Goal: Information Seeking & Learning: Learn about a topic

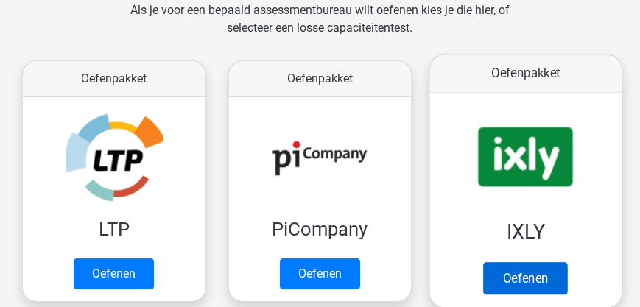
scroll to position [353, 0]
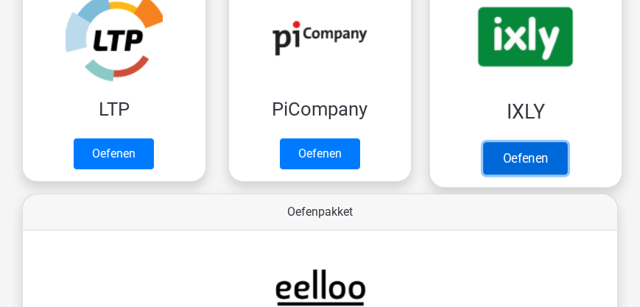
click at [517, 163] on link "Oefenen" at bounding box center [526, 158] width 84 height 32
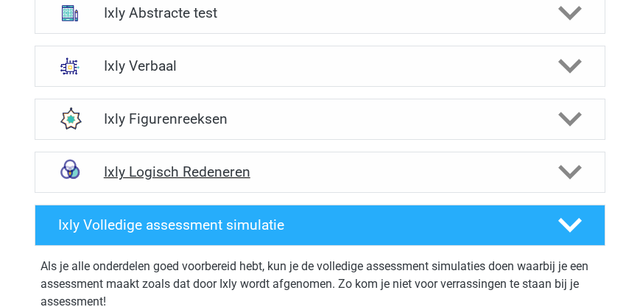
scroll to position [715, 0]
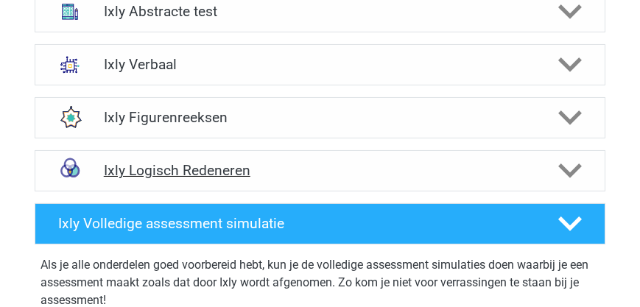
click at [216, 168] on h4 "Ixly Logisch Redeneren" at bounding box center [320, 170] width 433 height 17
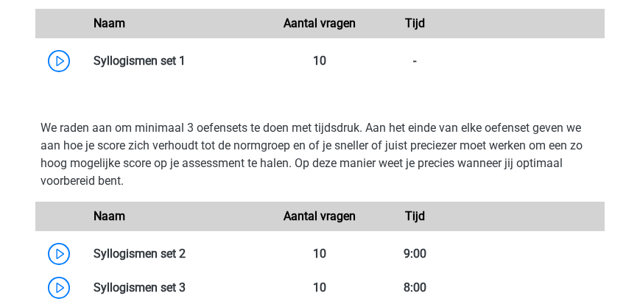
scroll to position [1051, 0]
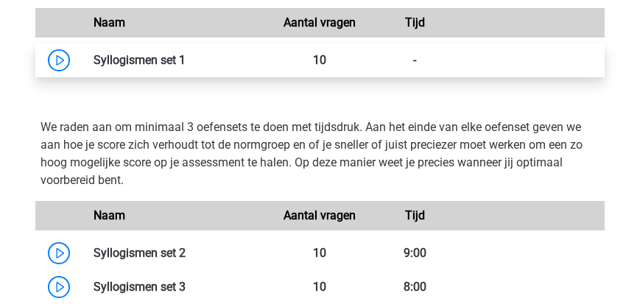
click at [186, 57] on link at bounding box center [186, 60] width 0 height 14
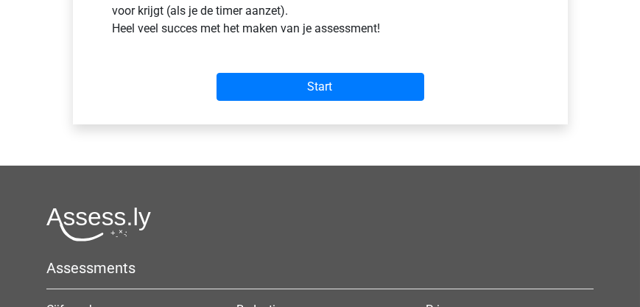
scroll to position [673, 0]
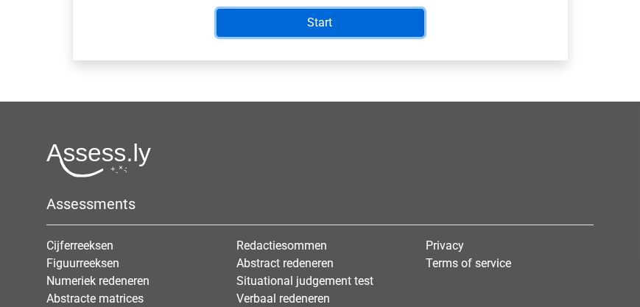
click at [308, 21] on input "Start" at bounding box center [320, 23] width 208 height 28
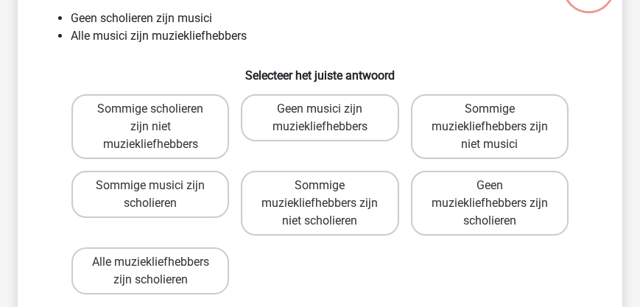
scroll to position [168, 0]
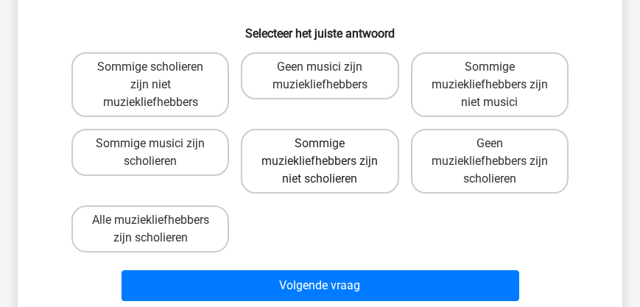
click at [314, 161] on label "Sommige muziekliefhebbers zijn niet scholieren" at bounding box center [320, 161] width 158 height 65
click at [320, 153] on input "Sommige muziekliefhebbers zijn niet scholieren" at bounding box center [325, 149] width 10 height 10
radio input "true"
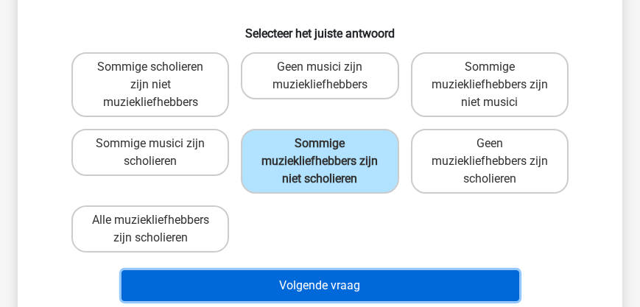
drag, startPoint x: 312, startPoint y: 282, endPoint x: 309, endPoint y: 258, distance: 23.7
click at [311, 281] on button "Volgende vraag" at bounding box center [320, 285] width 398 height 31
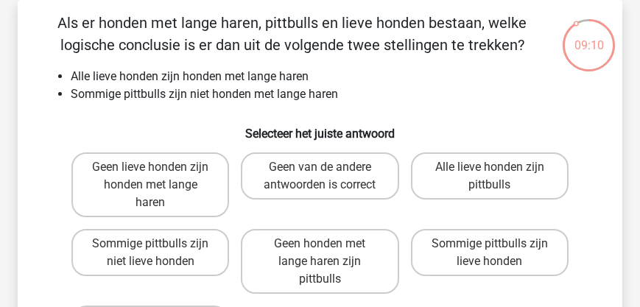
scroll to position [110, 0]
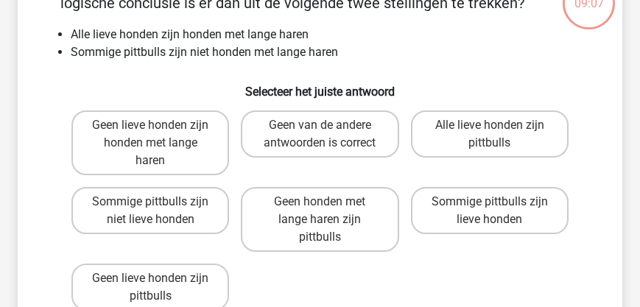
click at [160, 211] on div "Sommige pittbulls zijn niet lieve honden" at bounding box center [150, 219] width 158 height 65
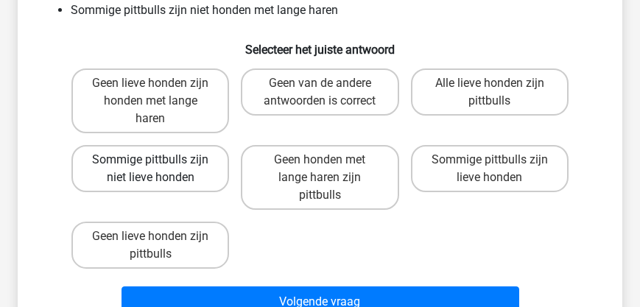
click at [160, 163] on label "Sommige pittbulls zijn niet lieve honden" at bounding box center [150, 168] width 158 height 47
click at [160, 163] on input "Sommige pittbulls zijn niet lieve honden" at bounding box center [155, 165] width 10 height 10
radio input "true"
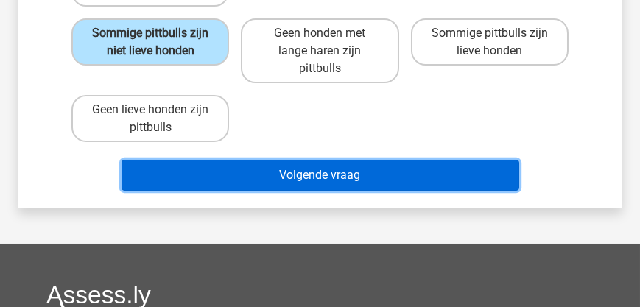
click at [283, 182] on button "Volgende vraag" at bounding box center [320, 175] width 398 height 31
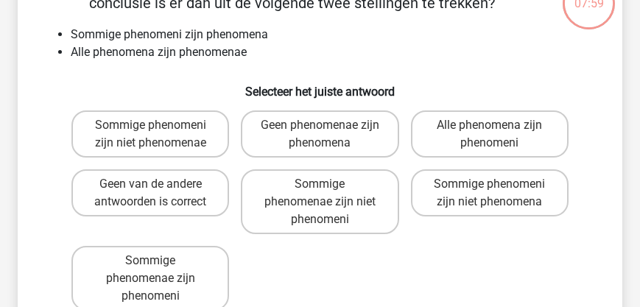
scroll to position [152, 0]
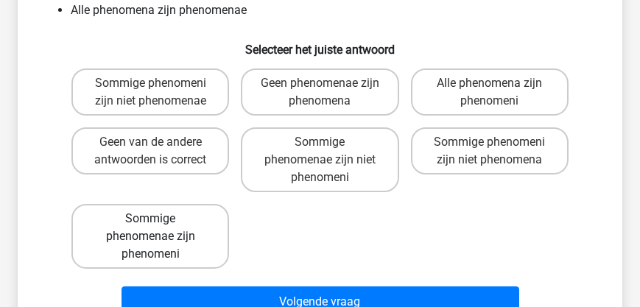
click at [138, 222] on label "Sommige phenomenae zijn phenomeni" at bounding box center [150, 236] width 158 height 65
click at [150, 222] on input "Sommige phenomenae zijn phenomeni" at bounding box center [155, 224] width 10 height 10
radio input "true"
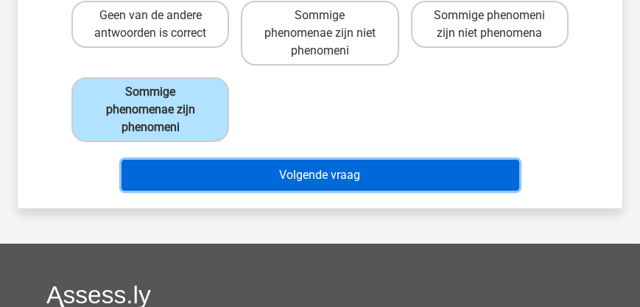
click at [316, 169] on button "Volgende vraag" at bounding box center [320, 175] width 398 height 31
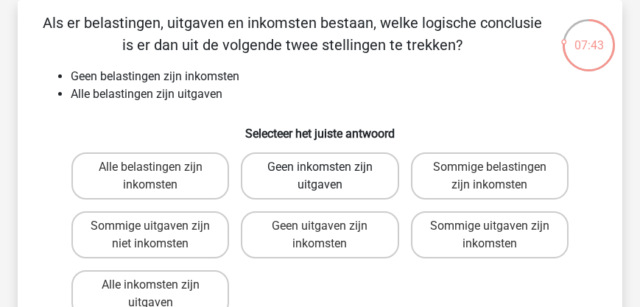
scroll to position [110, 0]
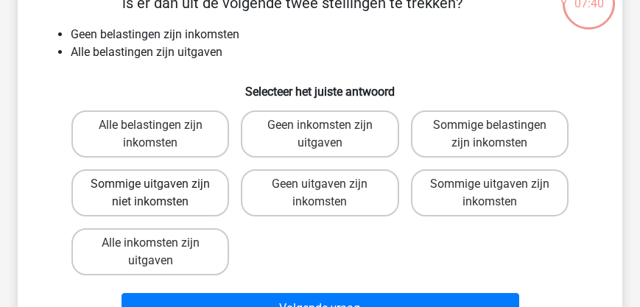
click at [197, 187] on label "Sommige uitgaven zijn niet inkomsten" at bounding box center [150, 192] width 158 height 47
click at [160, 187] on input "Sommige uitgaven zijn niet inkomsten" at bounding box center [155, 189] width 10 height 10
radio input "true"
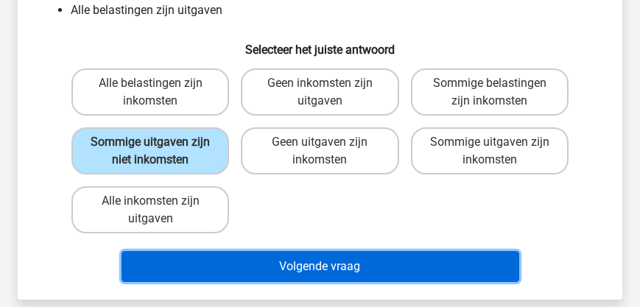
click at [326, 259] on button "Volgende vraag" at bounding box center [320, 266] width 398 height 31
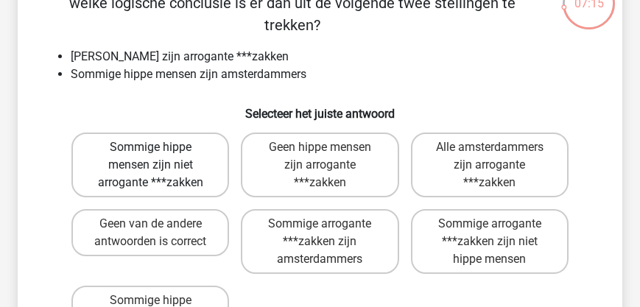
click at [171, 151] on label "Sommige hippe mensen zijn niet arrogante ***zakken" at bounding box center [150, 165] width 158 height 65
click at [160, 151] on input "Sommige hippe mensen zijn niet arrogante ***zakken" at bounding box center [155, 152] width 10 height 10
radio input "true"
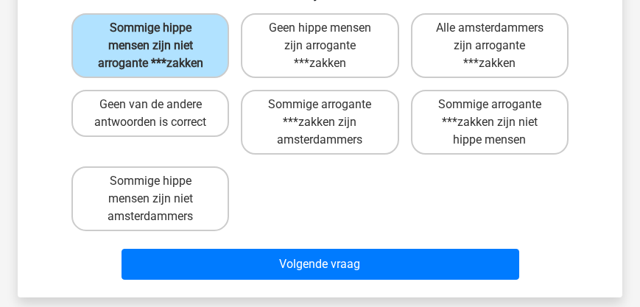
scroll to position [236, 0]
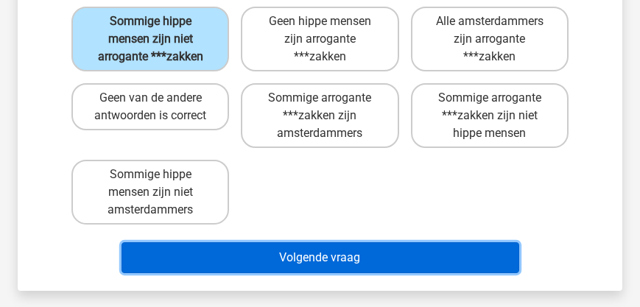
click at [333, 242] on button "Volgende vraag" at bounding box center [320, 257] width 398 height 31
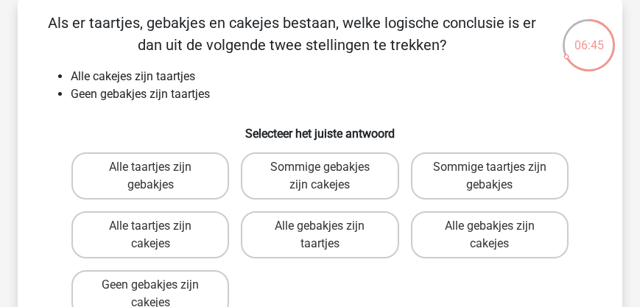
scroll to position [110, 0]
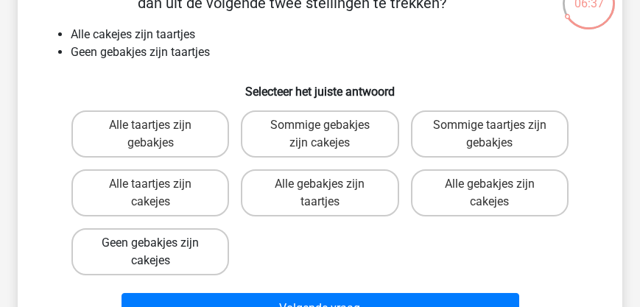
click at [166, 240] on label "Geen gebakjes zijn cakejes" at bounding box center [150, 251] width 158 height 47
click at [160, 243] on input "Geen gebakjes zijn cakejes" at bounding box center [155, 248] width 10 height 10
radio input "true"
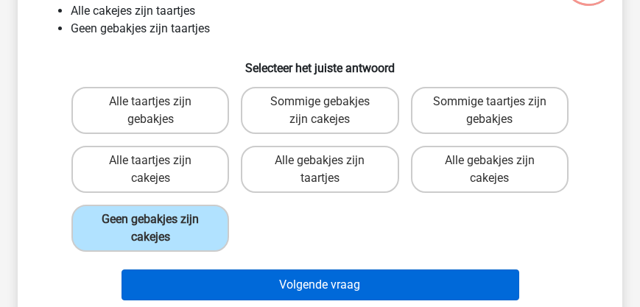
scroll to position [194, 0]
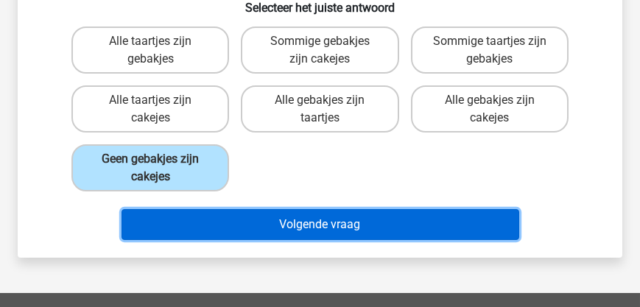
click at [318, 228] on button "Volgende vraag" at bounding box center [320, 224] width 398 height 31
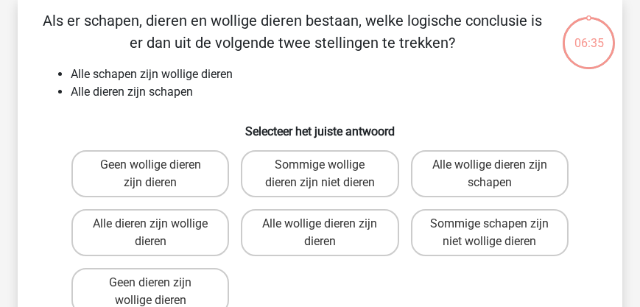
scroll to position [68, 0]
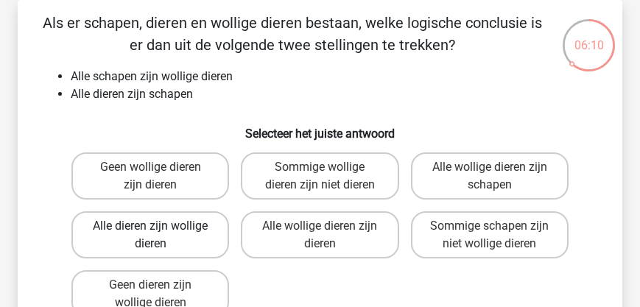
click at [121, 234] on label "Alle dieren zijn wollige dieren" at bounding box center [150, 234] width 158 height 47
click at [150, 234] on input "Alle dieren zijn wollige dieren" at bounding box center [155, 231] width 10 height 10
radio input "true"
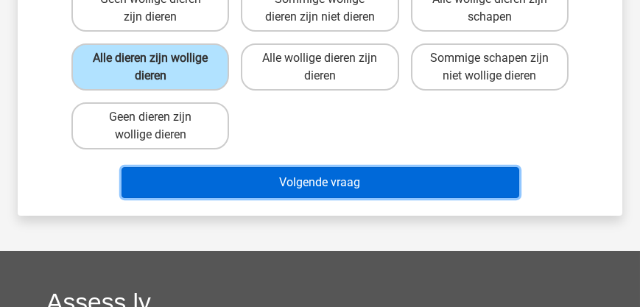
click at [324, 185] on button "Volgende vraag" at bounding box center [320, 182] width 398 height 31
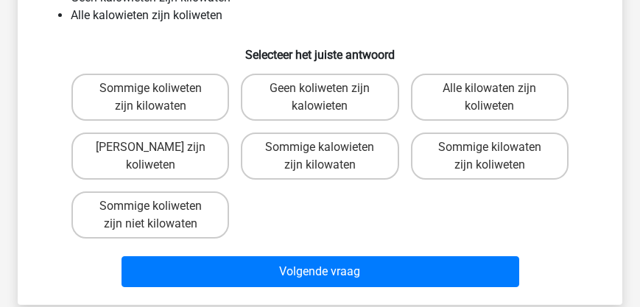
scroll to position [152, 0]
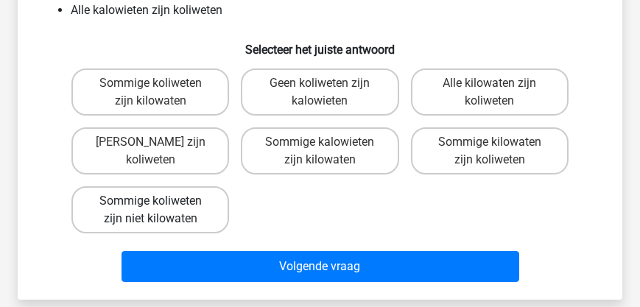
drag, startPoint x: 149, startPoint y: 220, endPoint x: 167, endPoint y: 223, distance: 17.9
click at [150, 219] on label "Sommige koliweten zijn niet kilowaten" at bounding box center [150, 209] width 158 height 47
click at [150, 211] on input "Sommige koliweten zijn niet kilowaten" at bounding box center [155, 206] width 10 height 10
radio input "true"
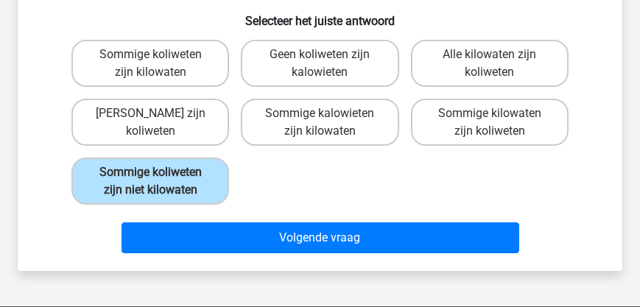
scroll to position [194, 0]
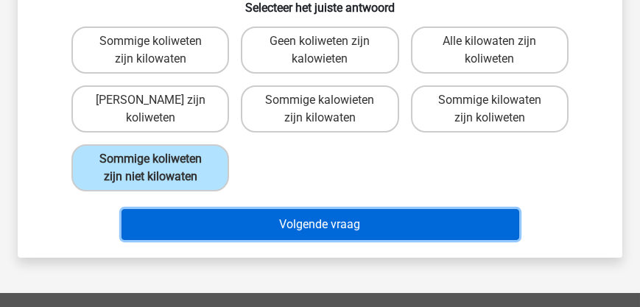
click at [290, 228] on button "Volgende vraag" at bounding box center [320, 224] width 398 height 31
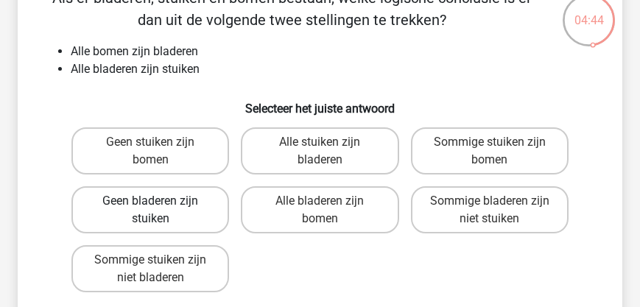
scroll to position [110, 0]
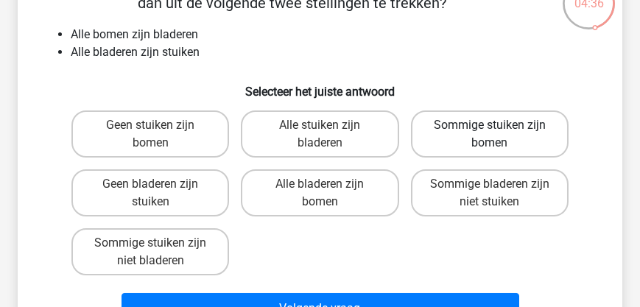
click at [471, 122] on label "Sommige stuiken zijn bomen" at bounding box center [490, 133] width 158 height 47
click at [490, 125] on input "Sommige stuiken zijn bomen" at bounding box center [495, 130] width 10 height 10
radio input "true"
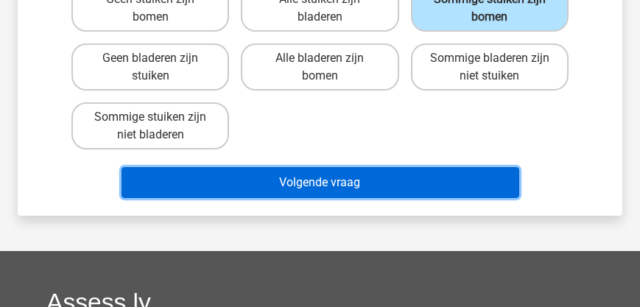
click at [311, 173] on button "Volgende vraag" at bounding box center [320, 182] width 398 height 31
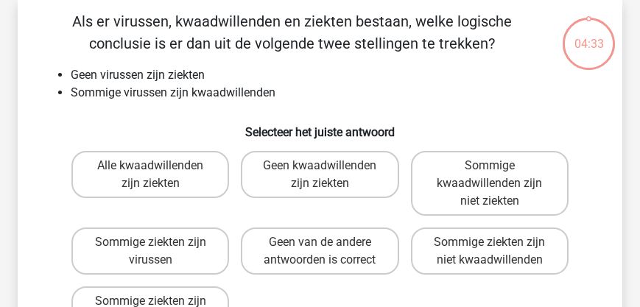
scroll to position [68, 0]
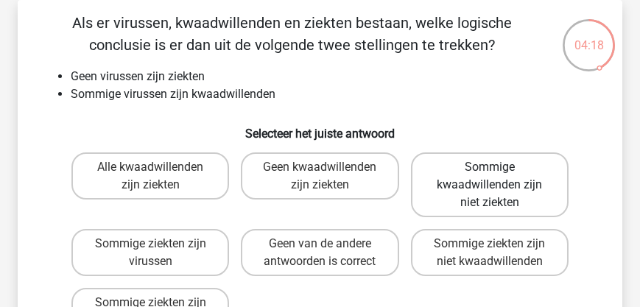
click at [509, 181] on label "Sommige kwaadwillenden zijn niet ziekten" at bounding box center [490, 184] width 158 height 65
click at [499, 177] on input "Sommige kwaadwillenden zijn niet ziekten" at bounding box center [495, 172] width 10 height 10
radio input "true"
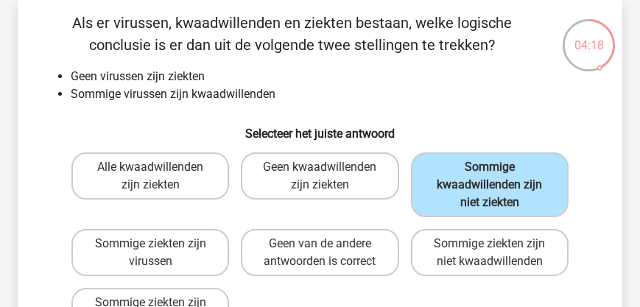
scroll to position [194, 0]
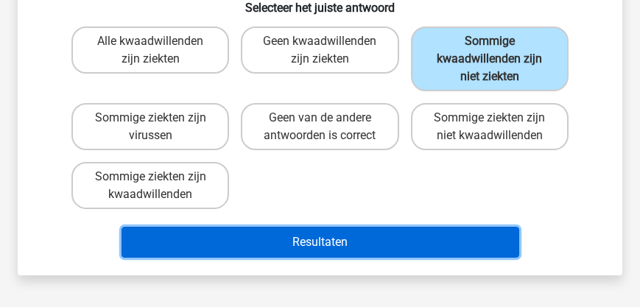
click at [314, 247] on button "Resultaten" at bounding box center [320, 242] width 398 height 31
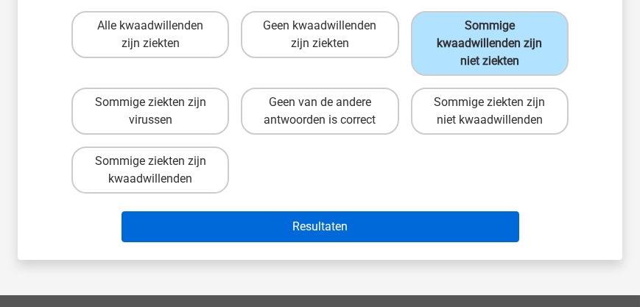
scroll to position [236, 0]
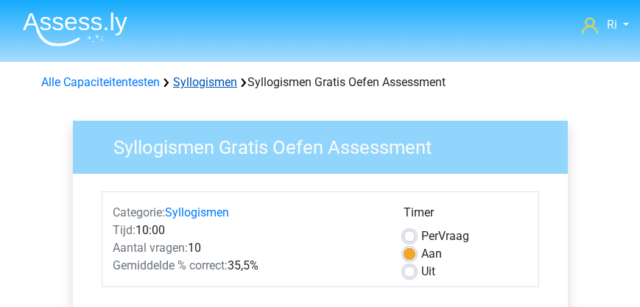
click at [191, 80] on link "Syllogismen" at bounding box center [205, 82] width 64 height 14
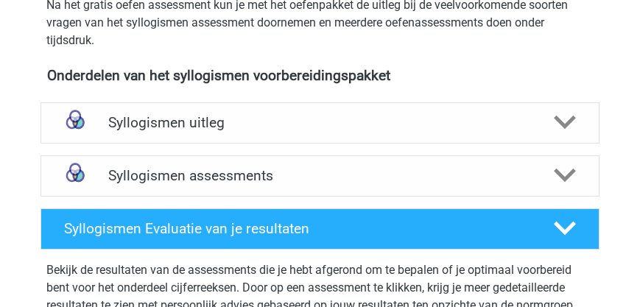
scroll to position [546, 0]
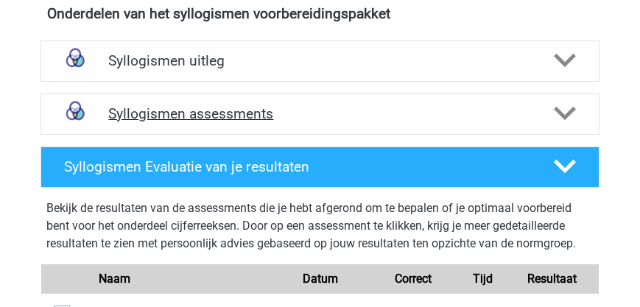
click at [208, 107] on h4 "Syllogismen assessments" at bounding box center [319, 113] width 423 height 17
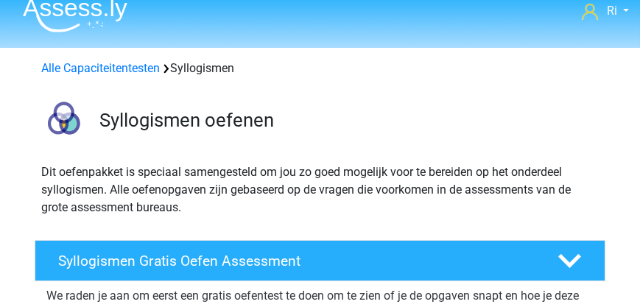
scroll to position [0, 0]
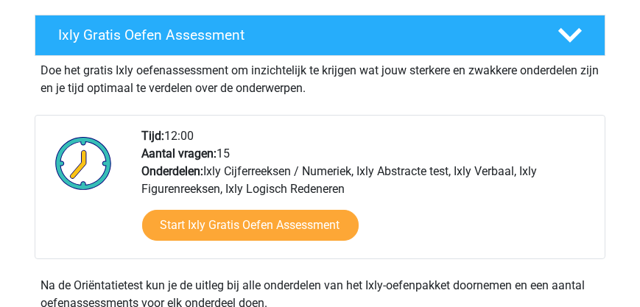
scroll to position [336, 0]
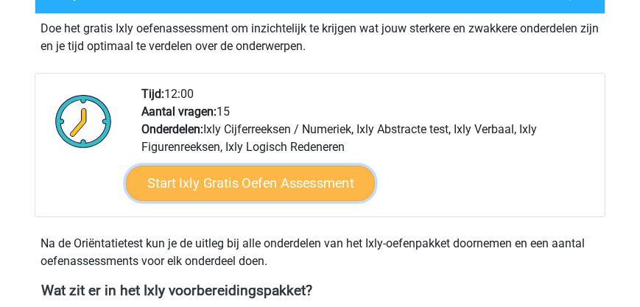
click at [254, 180] on link "Start Ixly Gratis Oefen Assessment" at bounding box center [249, 182] width 249 height 35
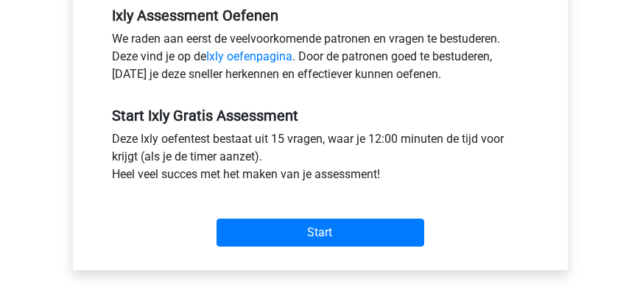
scroll to position [589, 0]
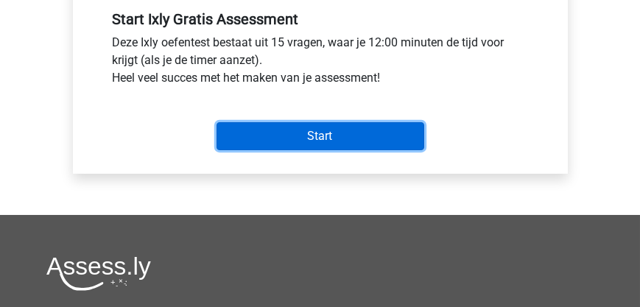
click at [329, 144] on input "Start" at bounding box center [320, 136] width 208 height 28
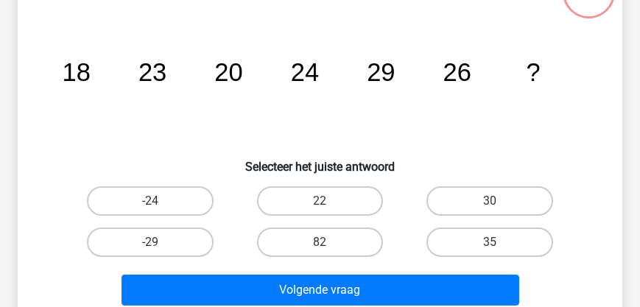
scroll to position [126, 0]
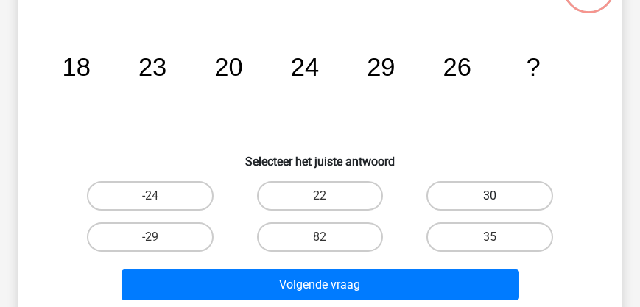
click at [475, 186] on label "30" at bounding box center [489, 195] width 126 height 29
click at [490, 196] on input "30" at bounding box center [495, 201] width 10 height 10
radio input "true"
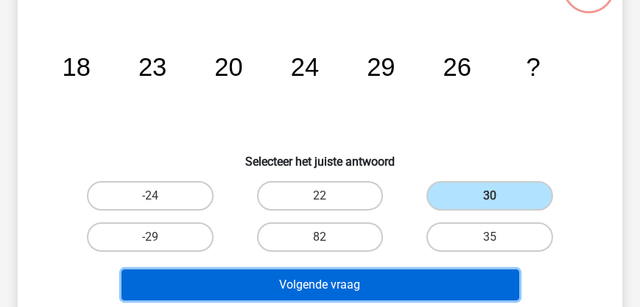
click at [328, 290] on button "Volgende vraag" at bounding box center [320, 284] width 398 height 31
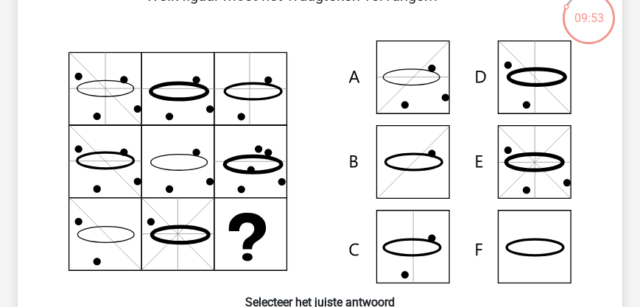
scroll to position [110, 0]
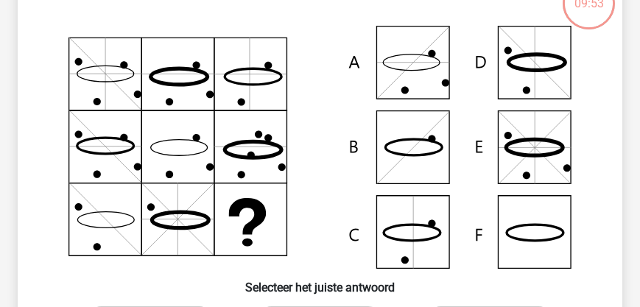
click at [543, 227] on icon at bounding box center [320, 147] width 534 height 243
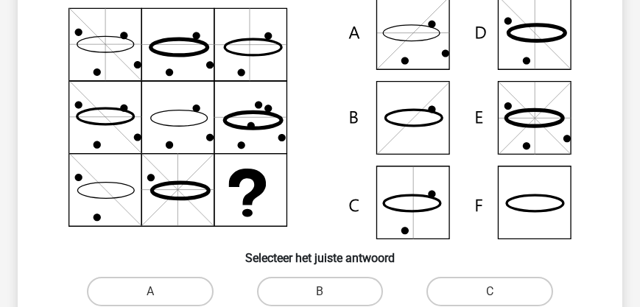
scroll to position [236, 0]
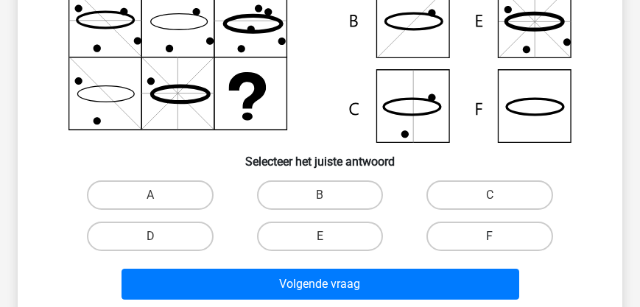
click at [504, 232] on label "F" at bounding box center [489, 236] width 126 height 29
click at [499, 236] on input "F" at bounding box center [495, 241] width 10 height 10
radio input "true"
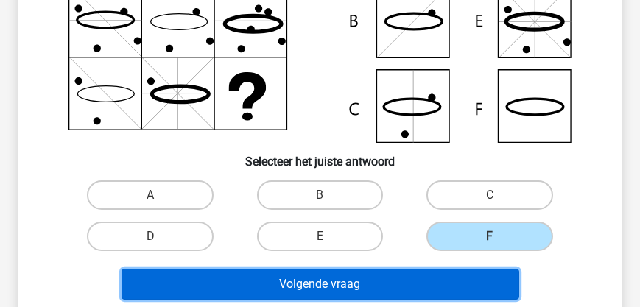
click at [434, 290] on button "Volgende vraag" at bounding box center [320, 284] width 398 height 31
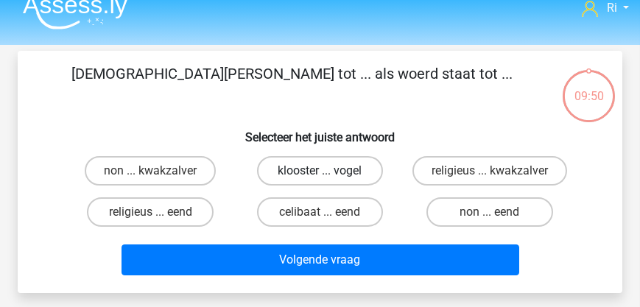
scroll to position [0, 0]
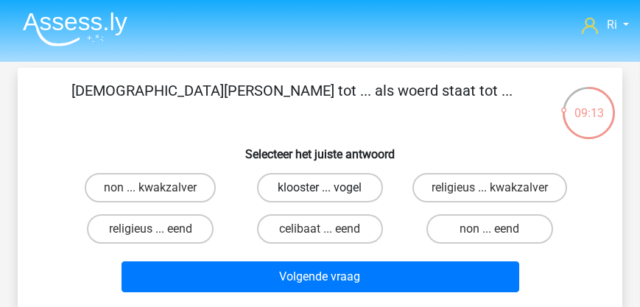
click at [310, 183] on label "klooster ... vogel" at bounding box center [320, 187] width 126 height 29
click at [320, 188] on input "klooster ... vogel" at bounding box center [325, 193] width 10 height 10
radio input "true"
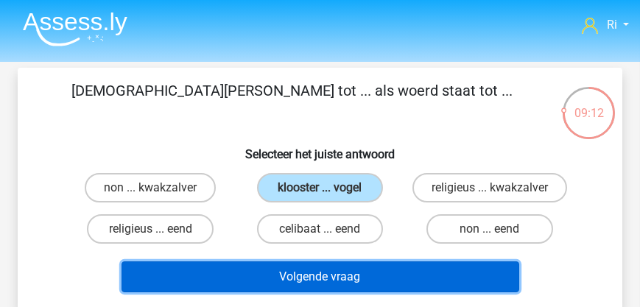
click at [318, 278] on button "Volgende vraag" at bounding box center [320, 276] width 398 height 31
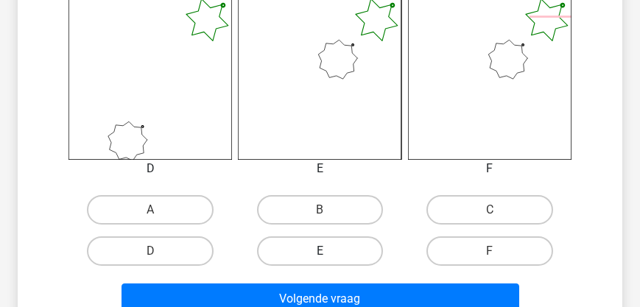
scroll to position [673, 0]
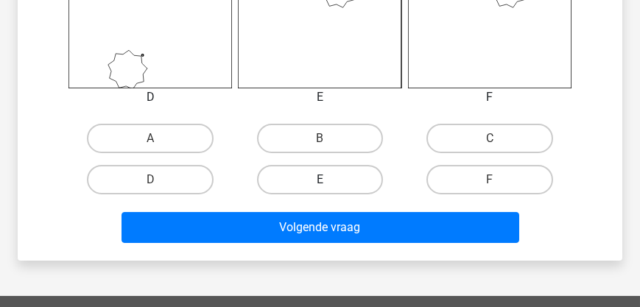
click at [337, 184] on label "E" at bounding box center [320, 179] width 126 height 29
click at [329, 184] on input "E" at bounding box center [325, 185] width 10 height 10
radio input "true"
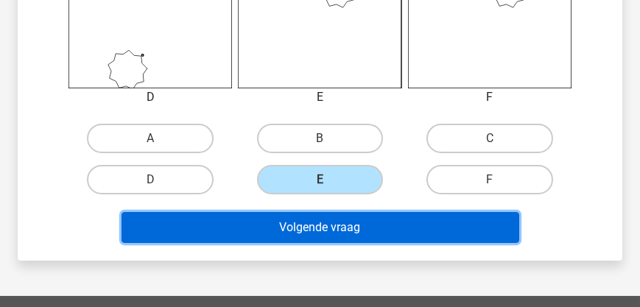
click at [341, 223] on button "Volgende vraag" at bounding box center [320, 227] width 398 height 31
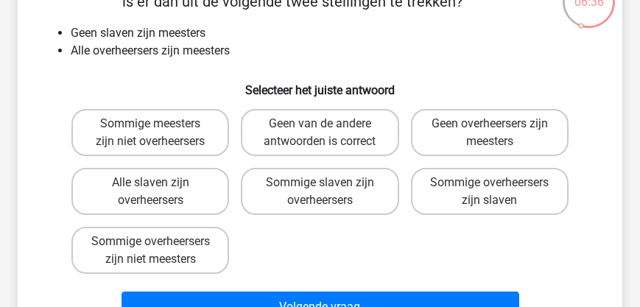
scroll to position [126, 0]
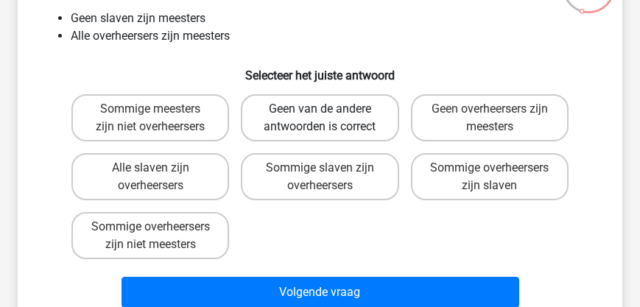
click at [292, 123] on label "Geen van de andere antwoorden is correct" at bounding box center [320, 117] width 158 height 47
click at [320, 119] on input "Geen van de andere antwoorden is correct" at bounding box center [325, 114] width 10 height 10
radio input "true"
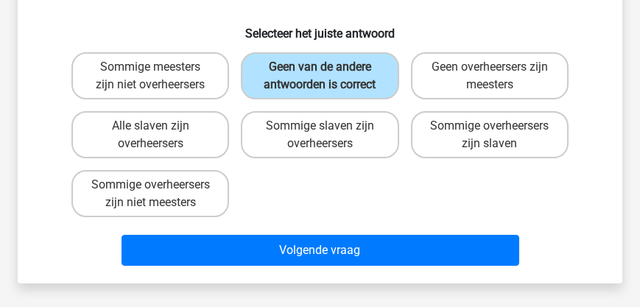
scroll to position [210, 0]
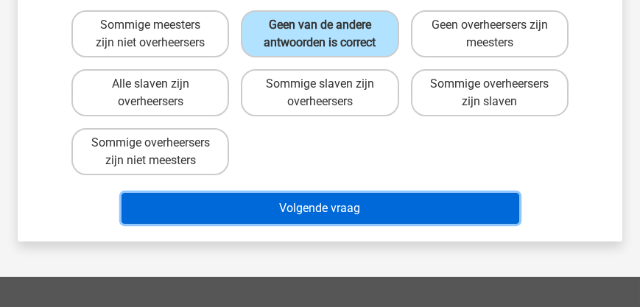
click at [301, 224] on button "Volgende vraag" at bounding box center [320, 208] width 398 height 31
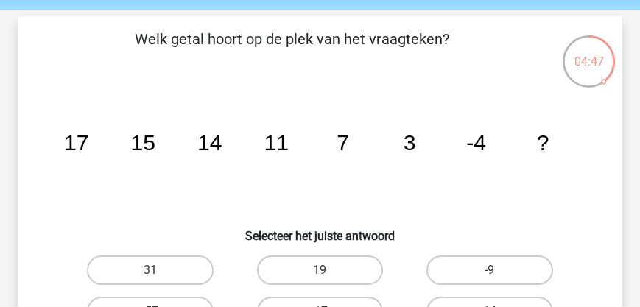
scroll to position [126, 0]
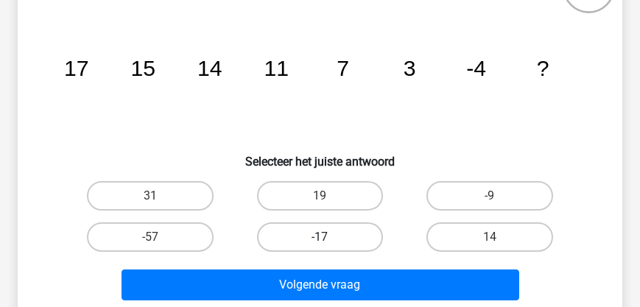
click at [330, 236] on label "-17" at bounding box center [320, 236] width 126 height 29
click at [329, 237] on input "-17" at bounding box center [325, 242] width 10 height 10
radio input "true"
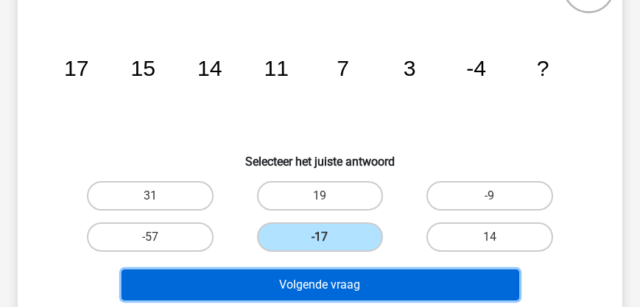
click at [314, 284] on button "Volgende vraag" at bounding box center [320, 284] width 398 height 31
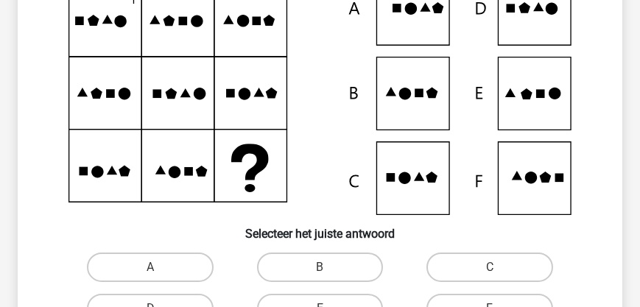
scroll to position [252, 0]
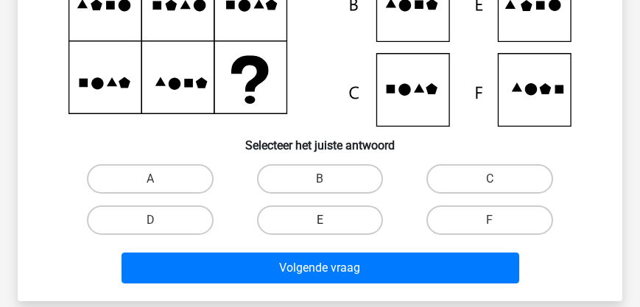
click at [347, 220] on label "E" at bounding box center [320, 219] width 126 height 29
click at [329, 220] on input "E" at bounding box center [325, 225] width 10 height 10
radio input "true"
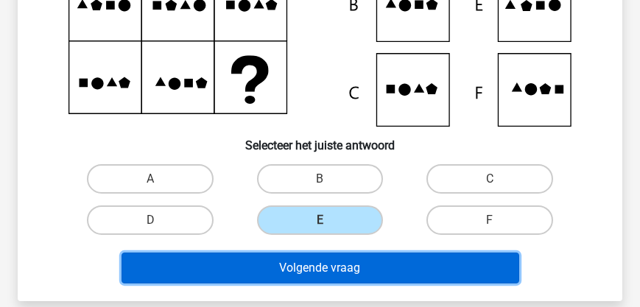
click at [353, 274] on button "Volgende vraag" at bounding box center [320, 268] width 398 height 31
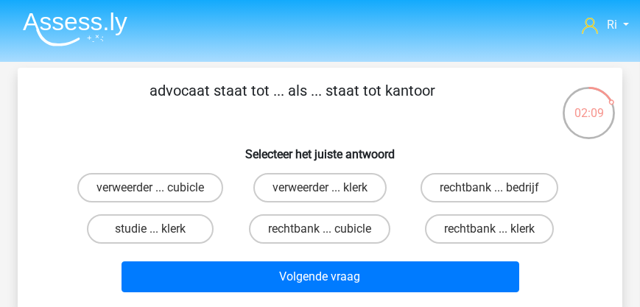
scroll to position [0, 0]
click at [482, 227] on label "rechtbank ... klerk" at bounding box center [489, 228] width 129 height 29
click at [490, 229] on input "rechtbank ... klerk" at bounding box center [495, 234] width 10 height 10
radio input "true"
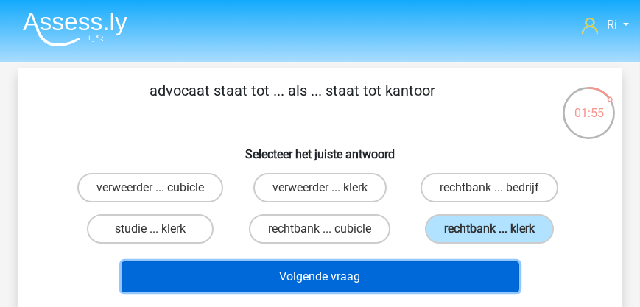
click at [420, 273] on button "Volgende vraag" at bounding box center [320, 276] width 398 height 31
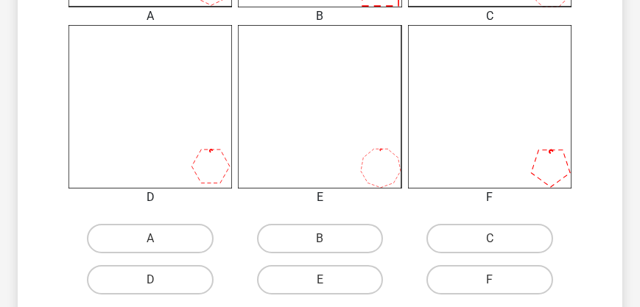
scroll to position [615, 0]
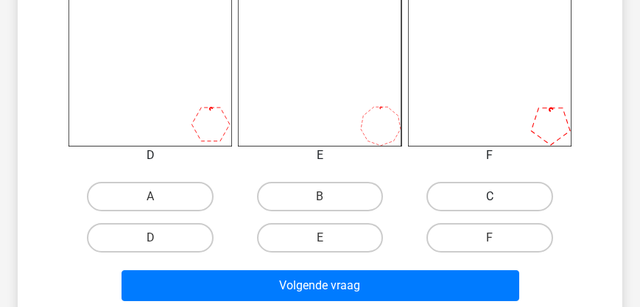
click at [479, 202] on label "C" at bounding box center [489, 196] width 126 height 29
click at [490, 202] on input "C" at bounding box center [495, 202] width 10 height 10
radio input "true"
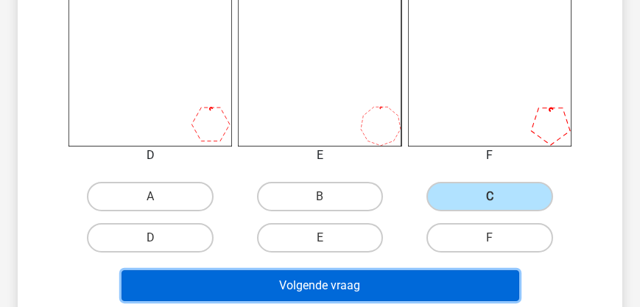
click at [401, 292] on button "Volgende vraag" at bounding box center [320, 285] width 398 height 31
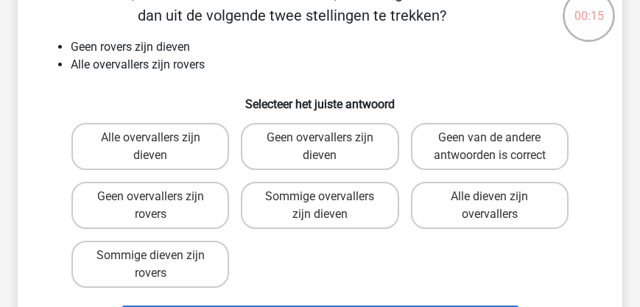
scroll to position [110, 0]
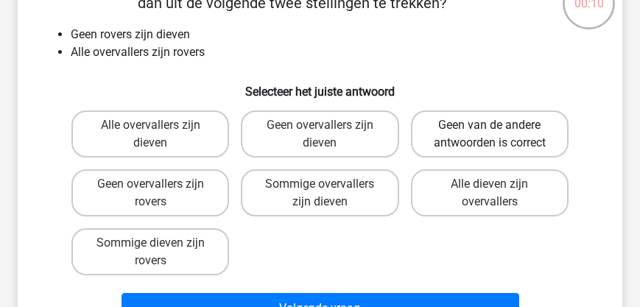
click at [466, 131] on label "Geen van de andere antwoorden is correct" at bounding box center [490, 133] width 158 height 47
click at [490, 131] on input "Geen van de andere antwoorden is correct" at bounding box center [495, 130] width 10 height 10
radio input "true"
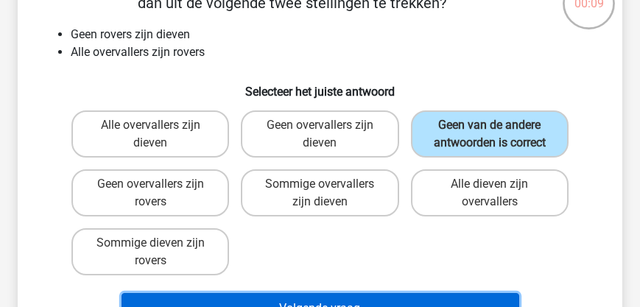
click at [349, 298] on button "Volgende vraag" at bounding box center [320, 308] width 398 height 31
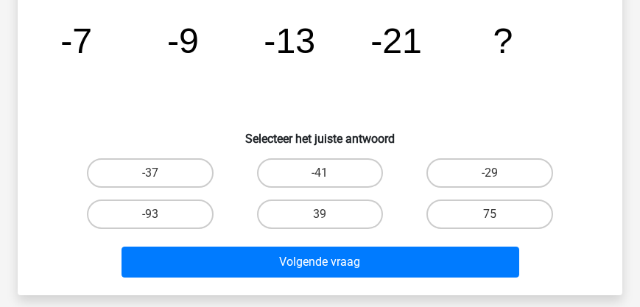
scroll to position [152, 0]
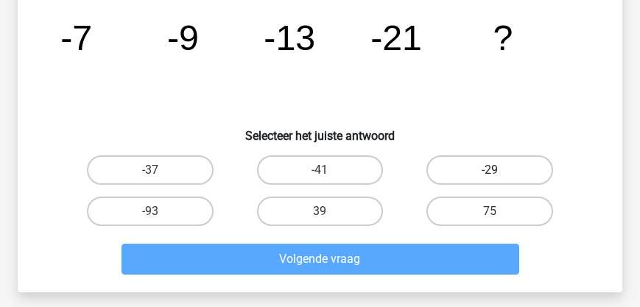
click at [481, 171] on label "-29" at bounding box center [489, 169] width 126 height 29
click at [490, 171] on input "-29" at bounding box center [495, 175] width 10 height 10
radio input "true"
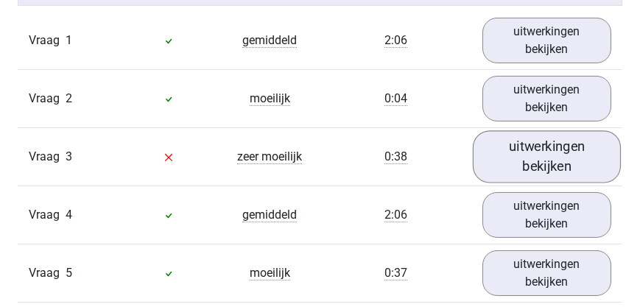
scroll to position [1388, 0]
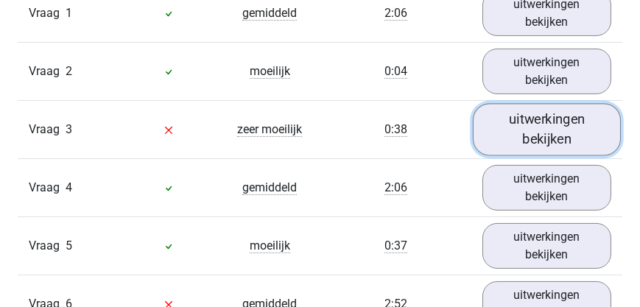
click at [530, 146] on link "uitwerkingen bekijken" at bounding box center [547, 130] width 149 height 52
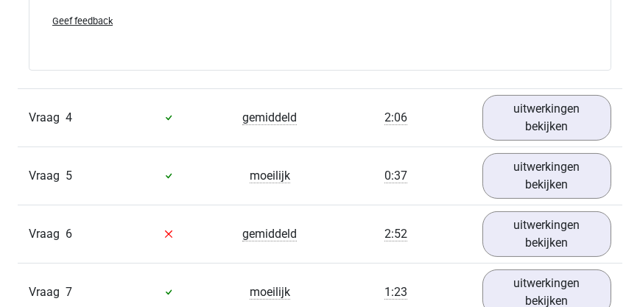
scroll to position [1935, 0]
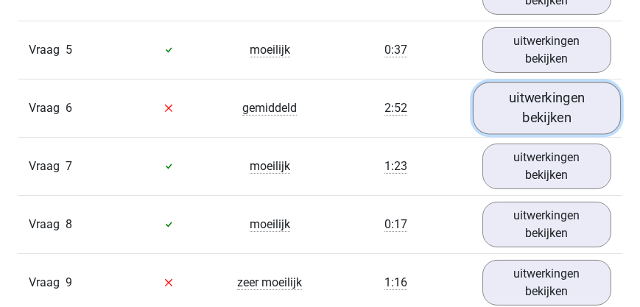
click at [560, 116] on link "uitwerkingen bekijken" at bounding box center [547, 108] width 149 height 52
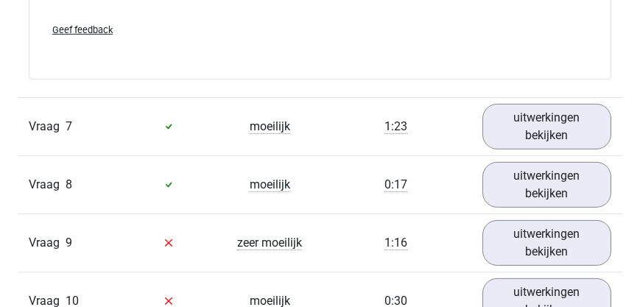
scroll to position [2608, 0]
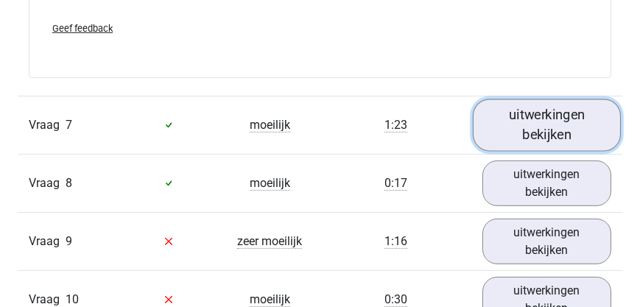
click at [561, 125] on link "uitwerkingen bekijken" at bounding box center [547, 125] width 149 height 52
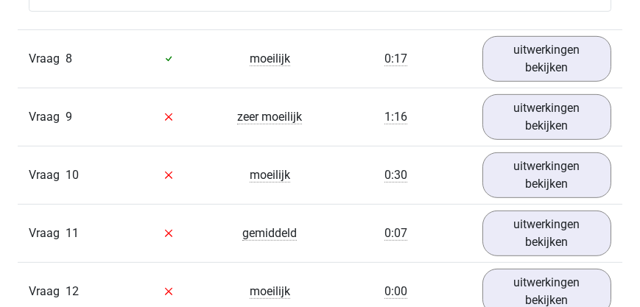
scroll to position [3660, 0]
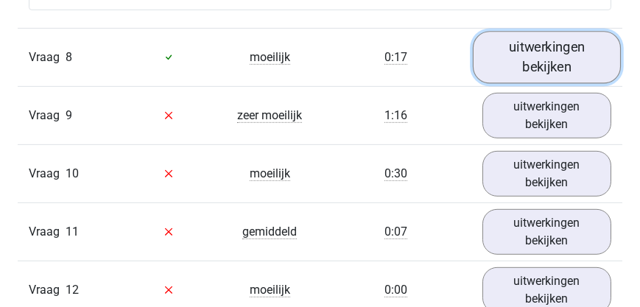
click at [549, 70] on link "uitwerkingen bekijken" at bounding box center [547, 57] width 149 height 52
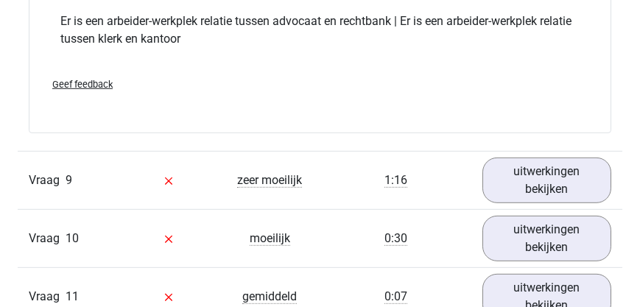
scroll to position [3955, 0]
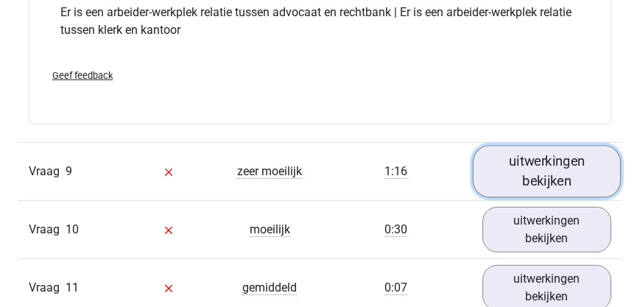
click at [527, 177] on link "uitwerkingen bekijken" at bounding box center [547, 171] width 149 height 52
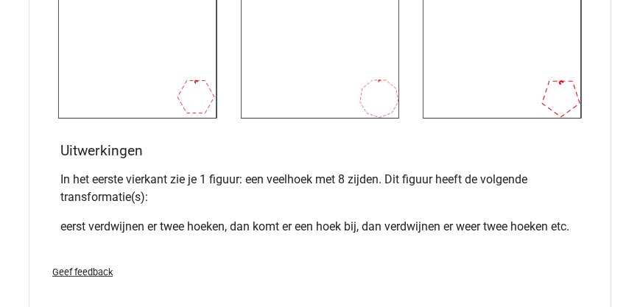
scroll to position [4880, 0]
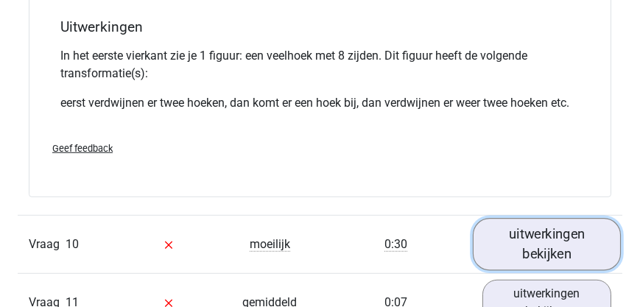
click at [557, 258] on link "uitwerkingen bekijken" at bounding box center [547, 245] width 149 height 52
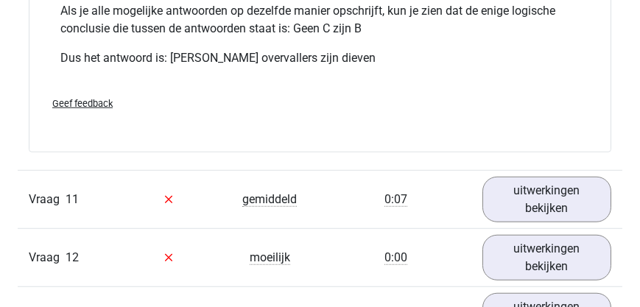
scroll to position [5680, 0]
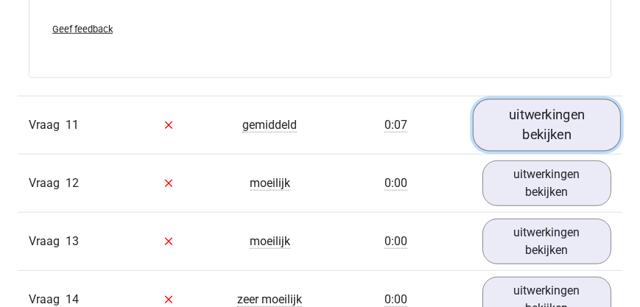
click at [552, 139] on link "uitwerkingen bekijken" at bounding box center [547, 125] width 149 height 52
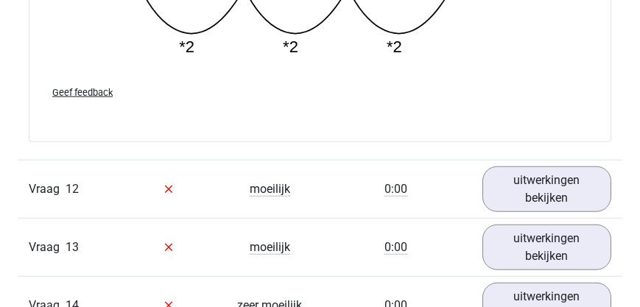
scroll to position [6353, 0]
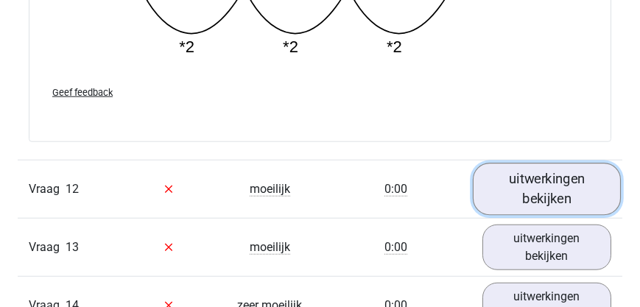
click at [543, 197] on link "uitwerkingen bekijken" at bounding box center [547, 189] width 149 height 52
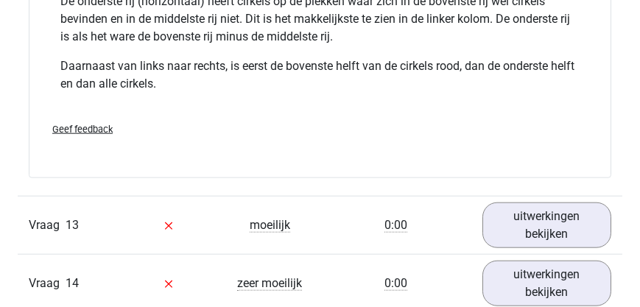
scroll to position [7111, 0]
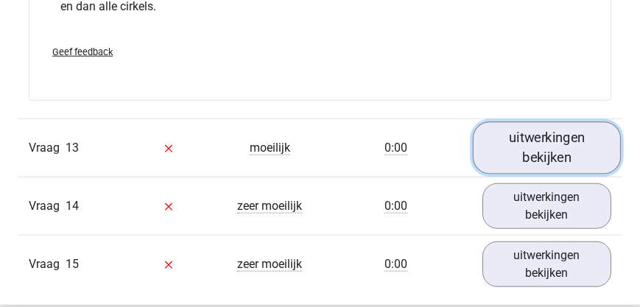
click at [530, 155] on link "uitwerkingen bekijken" at bounding box center [547, 147] width 149 height 52
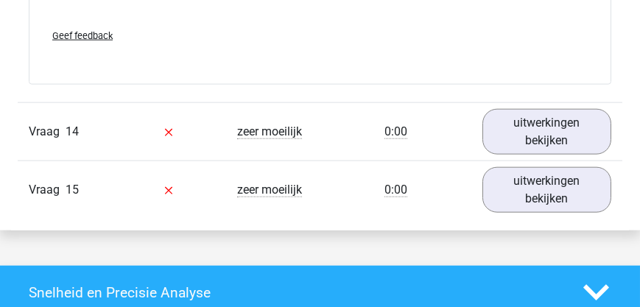
scroll to position [7531, 0]
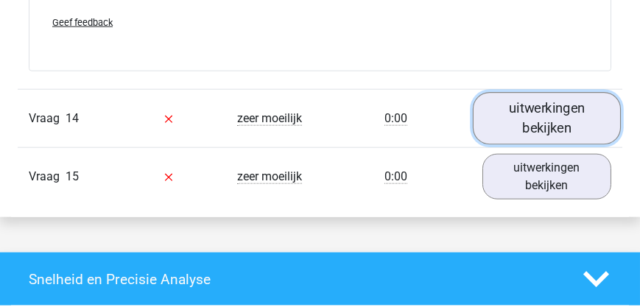
click at [515, 127] on link "uitwerkingen bekijken" at bounding box center [547, 118] width 149 height 52
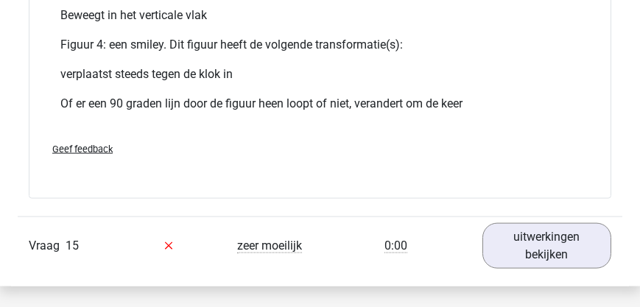
scroll to position [8751, 0]
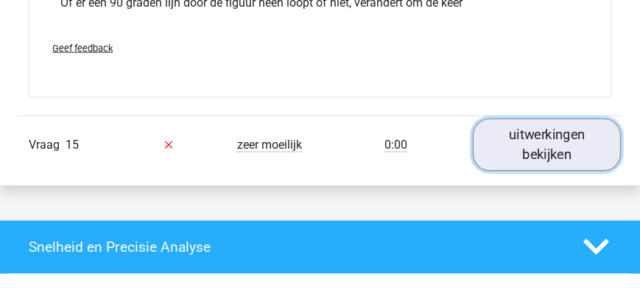
click at [510, 151] on link "uitwerkingen bekijken" at bounding box center [547, 145] width 149 height 52
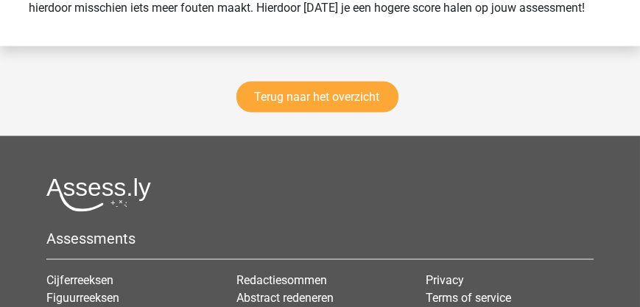
scroll to position [10308, 0]
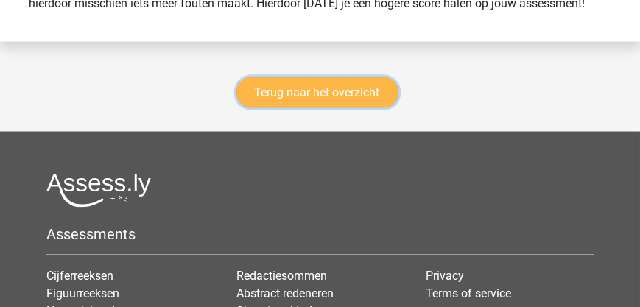
click at [323, 99] on link "Terug naar het overzicht" at bounding box center [317, 92] width 162 height 31
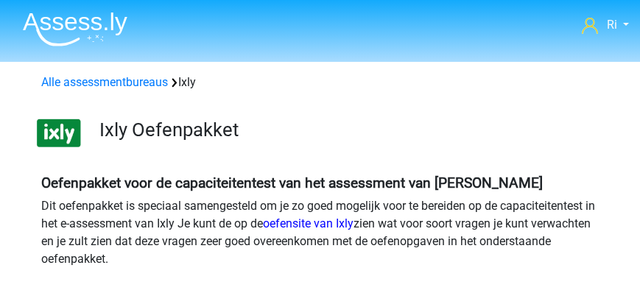
scroll to position [168, 0]
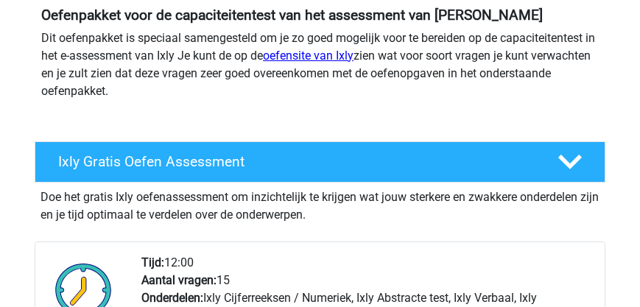
click at [318, 56] on link "oefensite van Ixly" at bounding box center [308, 56] width 91 height 14
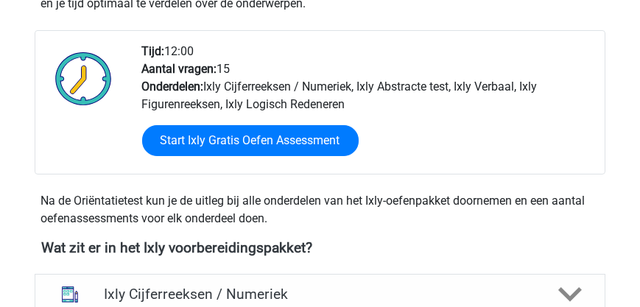
scroll to position [378, 0]
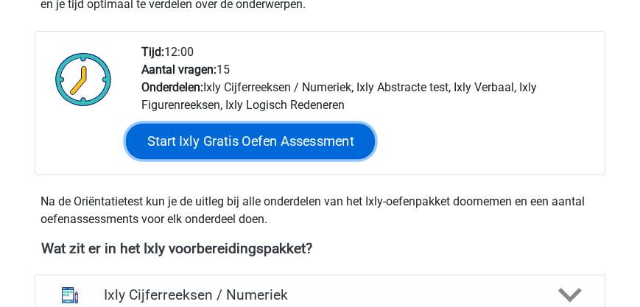
click at [270, 141] on link "Start Ixly Gratis Oefen Assessment" at bounding box center [249, 140] width 249 height 35
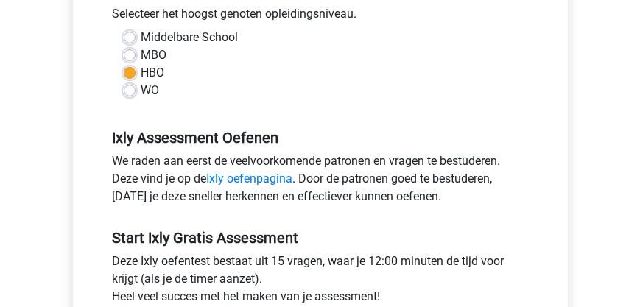
scroll to position [462, 0]
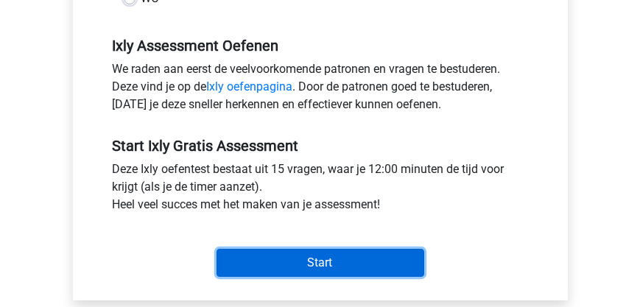
click at [301, 258] on input "Start" at bounding box center [320, 263] width 208 height 28
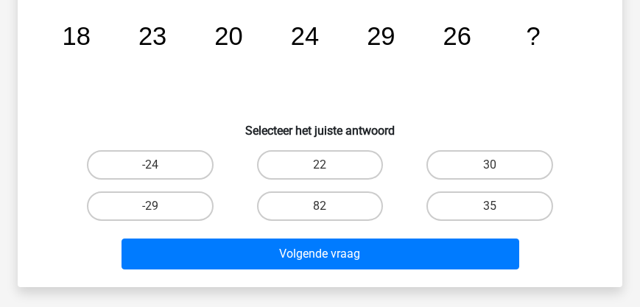
scroll to position [168, 0]
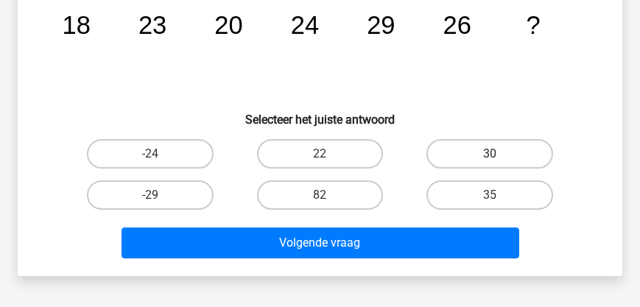
click at [499, 150] on label "30" at bounding box center [489, 153] width 126 height 29
click at [499, 154] on input "30" at bounding box center [495, 159] width 10 height 10
radio input "true"
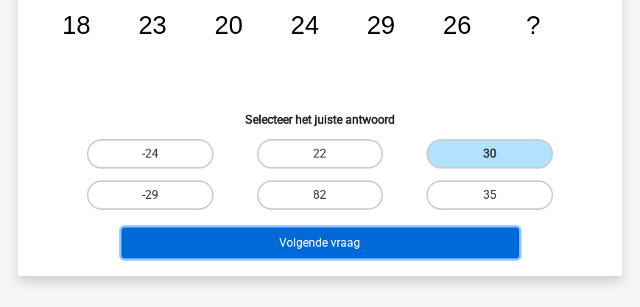
click at [351, 250] on button "Volgende vraag" at bounding box center [320, 243] width 398 height 31
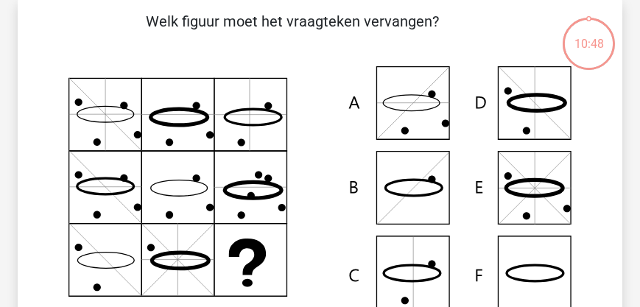
scroll to position [68, 0]
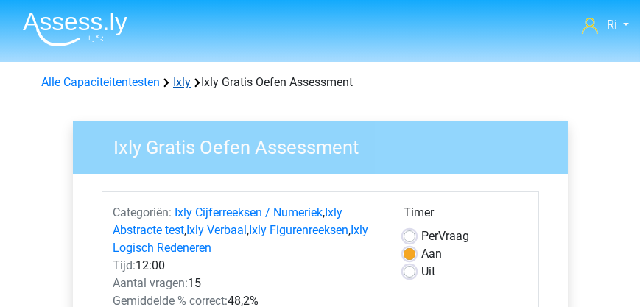
click at [183, 87] on link "Ixly" at bounding box center [182, 82] width 18 height 14
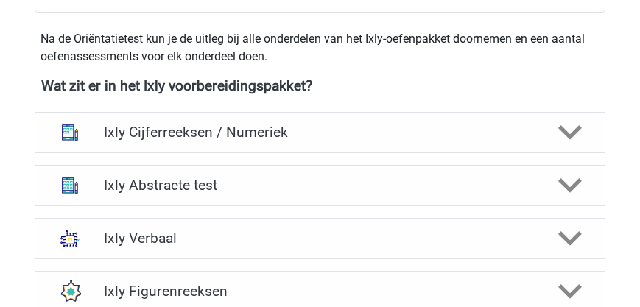
scroll to position [631, 0]
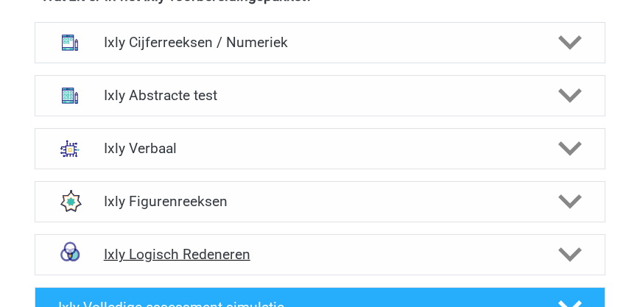
click at [192, 256] on h4 "Ixly Logisch Redeneren" at bounding box center [320, 254] width 433 height 17
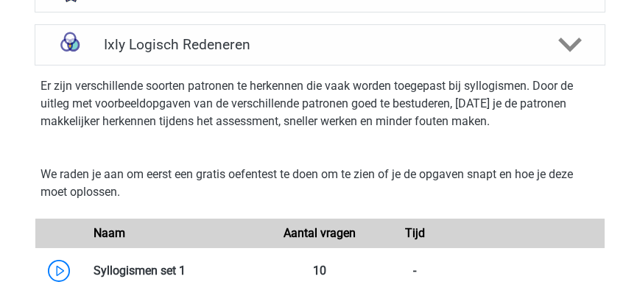
scroll to position [715, 0]
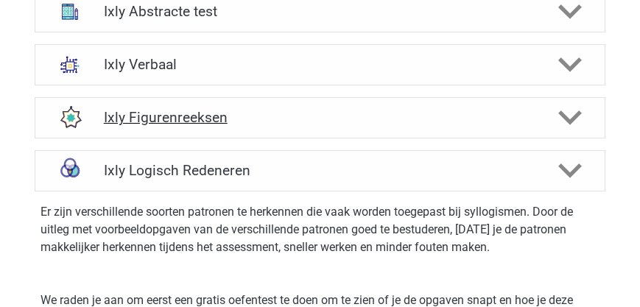
click at [175, 121] on h4 "Ixly Figurenreeksen" at bounding box center [320, 117] width 433 height 17
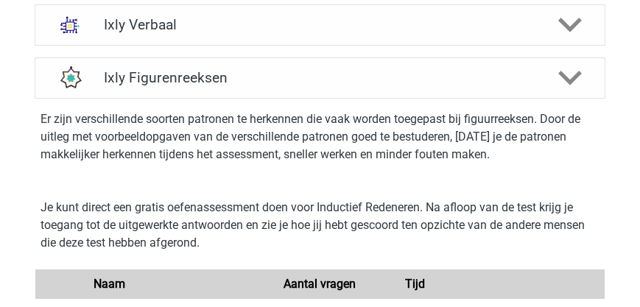
scroll to position [841, 0]
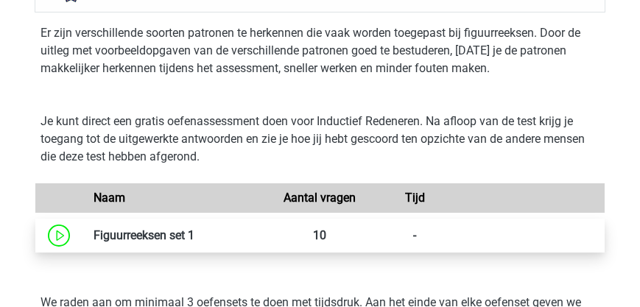
click at [194, 233] on link at bounding box center [194, 235] width 0 height 14
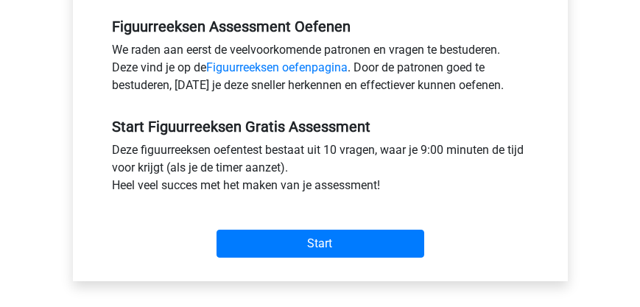
scroll to position [546, 0]
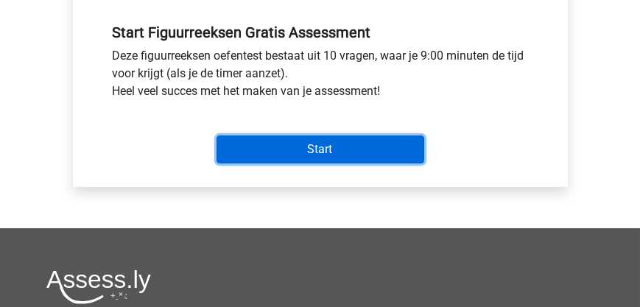
click at [278, 152] on input "Start" at bounding box center [320, 149] width 208 height 28
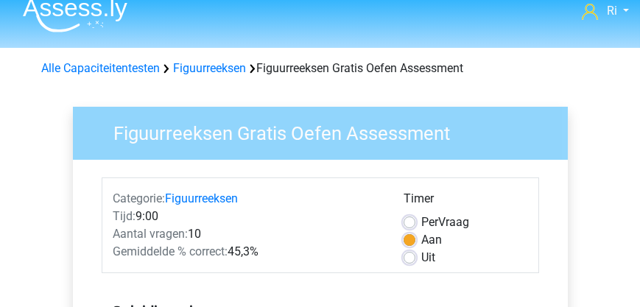
scroll to position [0, 0]
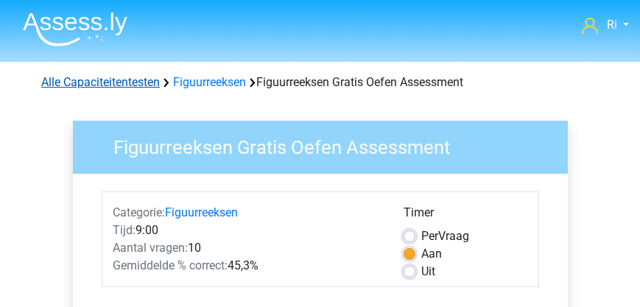
click at [134, 83] on link "Alle Capaciteitentesten" at bounding box center [100, 82] width 119 height 14
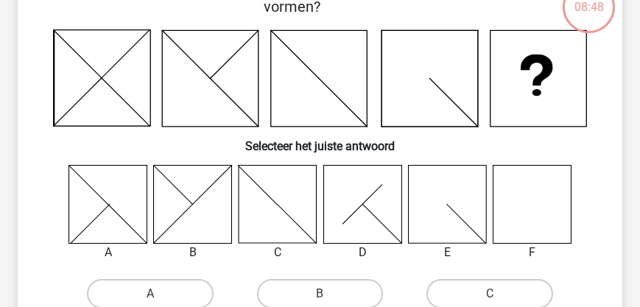
scroll to position [126, 0]
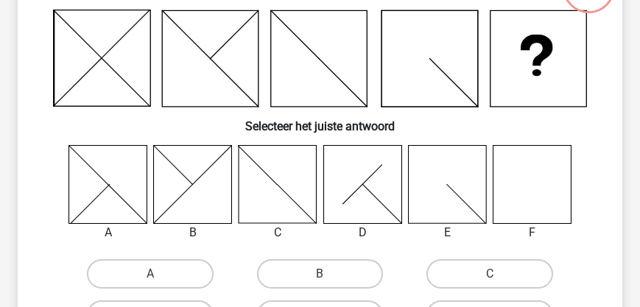
click at [499, 171] on icon at bounding box center [532, 184] width 78 height 78
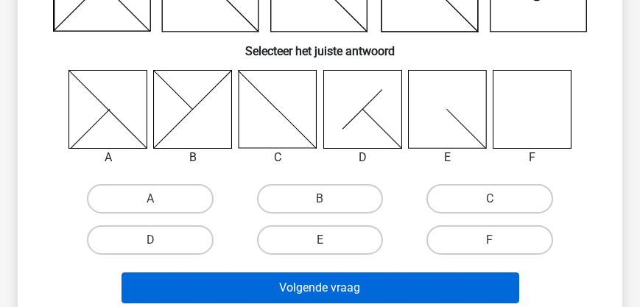
scroll to position [252, 0]
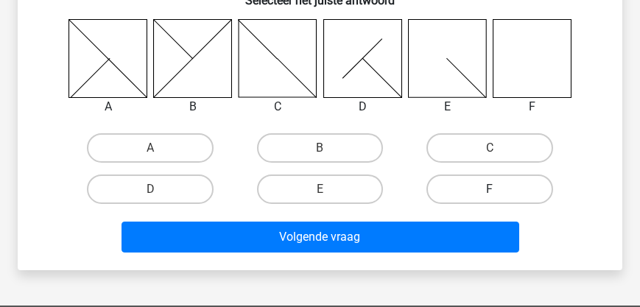
click at [460, 185] on label "F" at bounding box center [489, 189] width 126 height 29
click at [490, 189] on input "F" at bounding box center [495, 194] width 10 height 10
radio input "true"
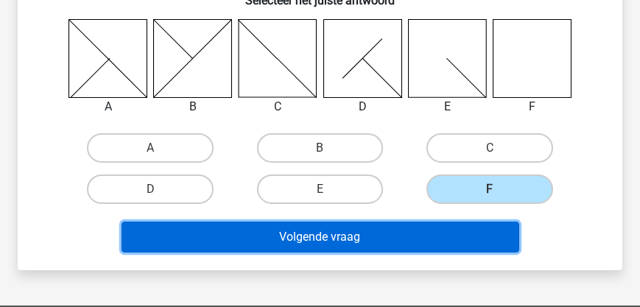
click at [411, 244] on button "Volgende vraag" at bounding box center [320, 237] width 398 height 31
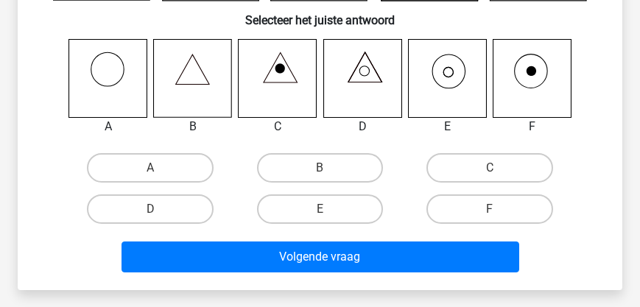
scroll to position [236, 0]
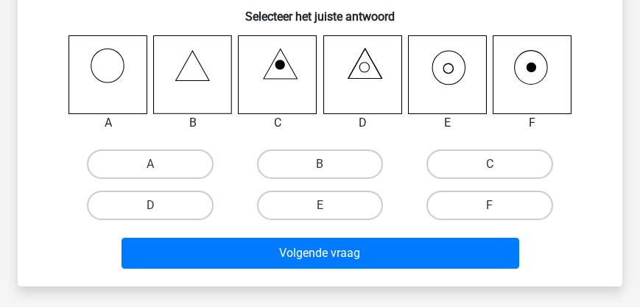
click at [325, 207] on input "E" at bounding box center [325, 210] width 10 height 10
radio input "true"
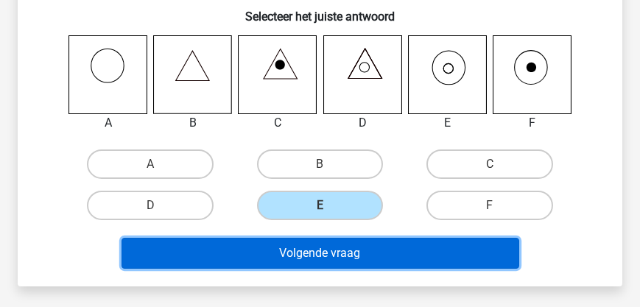
click at [322, 261] on button "Volgende vraag" at bounding box center [320, 253] width 398 height 31
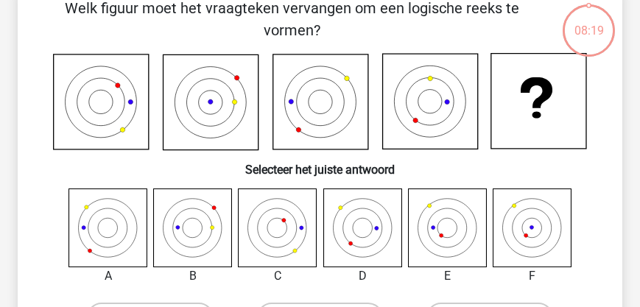
scroll to position [68, 0]
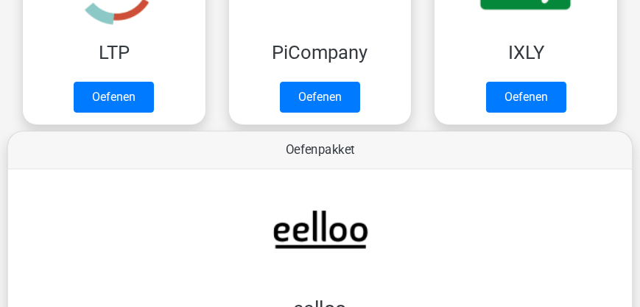
scroll to position [395, 0]
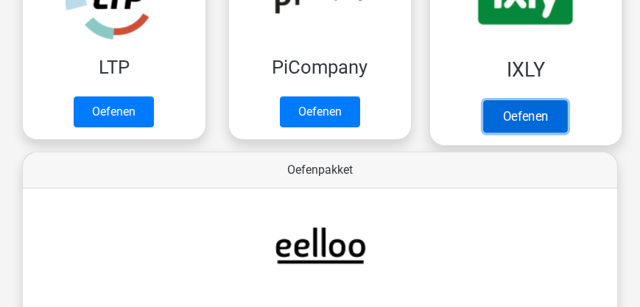
click at [526, 117] on link "Oefenen" at bounding box center [526, 116] width 84 height 32
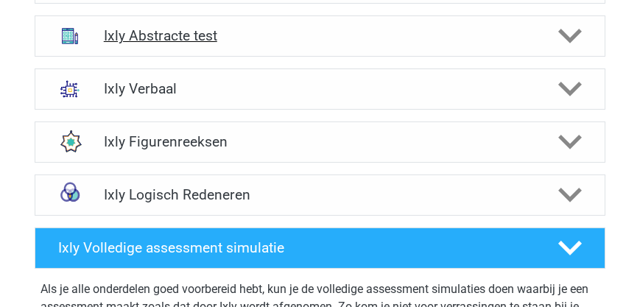
scroll to position [715, 0]
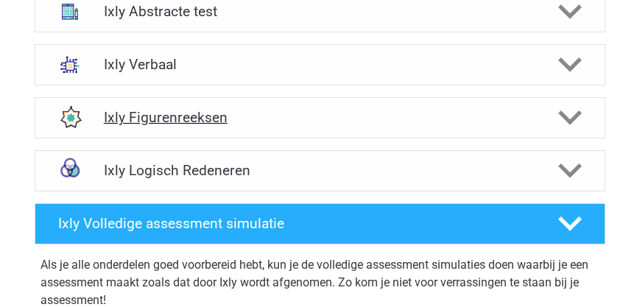
click at [169, 119] on h4 "Ixly Figurenreeksen" at bounding box center [320, 117] width 433 height 17
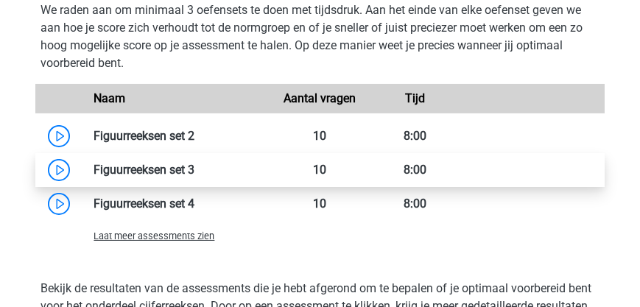
scroll to position [1135, 0]
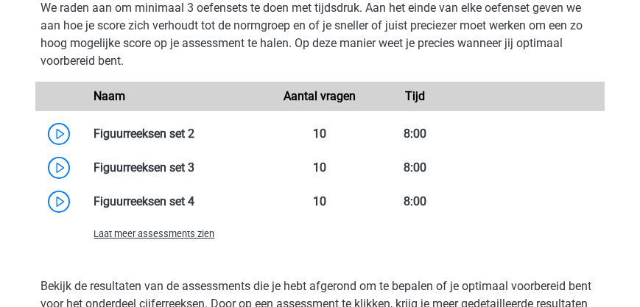
click at [163, 235] on span "Laat meer assessments zien" at bounding box center [154, 233] width 121 height 11
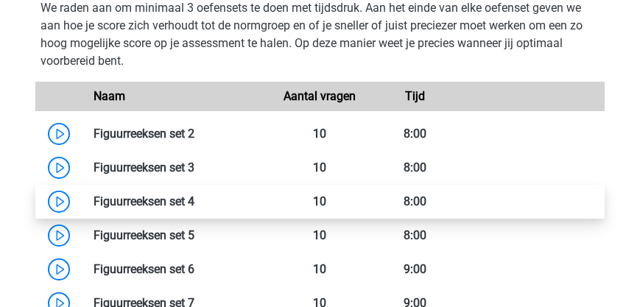
click at [194, 201] on link at bounding box center [194, 201] width 0 height 14
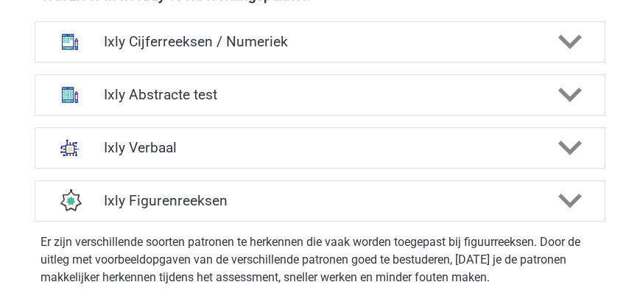
scroll to position [630, 0]
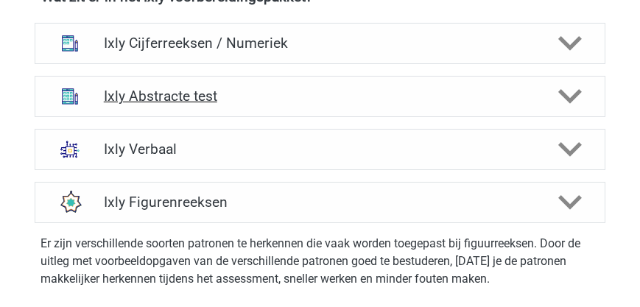
click at [165, 99] on h4 "Ixly Abstracte test" at bounding box center [320, 96] width 433 height 17
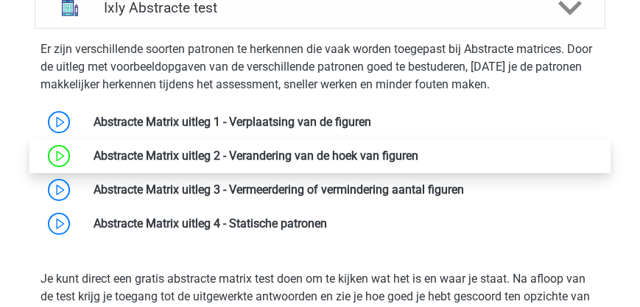
scroll to position [757, 0]
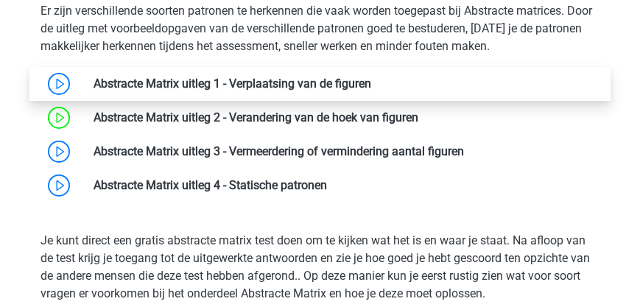
click at [371, 80] on link at bounding box center [371, 84] width 0 height 14
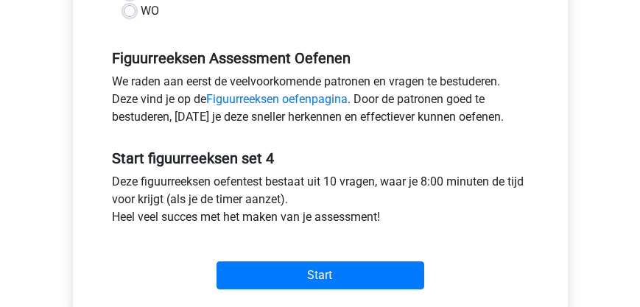
scroll to position [504, 0]
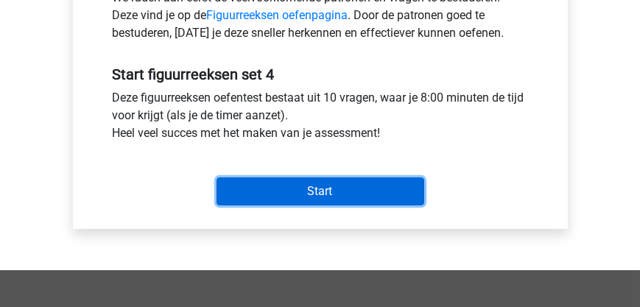
click at [318, 186] on input "Start" at bounding box center [320, 191] width 208 height 28
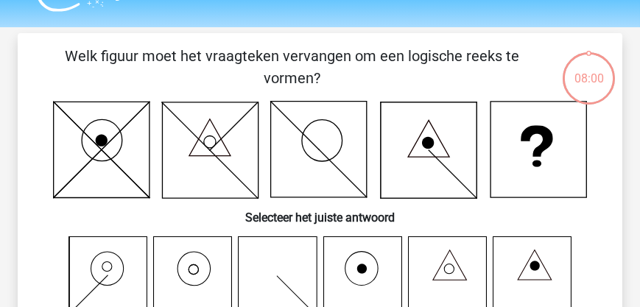
scroll to position [126, 0]
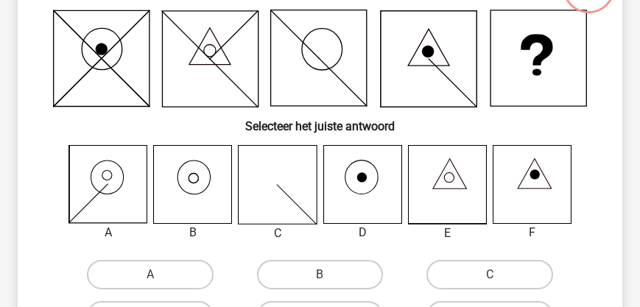
click at [205, 182] on icon at bounding box center [193, 185] width 78 height 78
click at [314, 276] on label "B" at bounding box center [320, 274] width 126 height 29
click at [320, 276] on input "B" at bounding box center [325, 280] width 10 height 10
radio input "true"
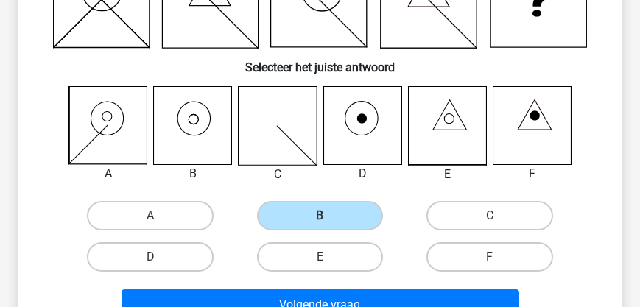
scroll to position [295, 0]
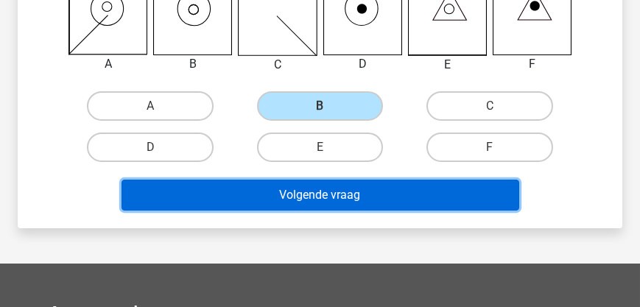
click at [420, 201] on button "Volgende vraag" at bounding box center [320, 195] width 398 height 31
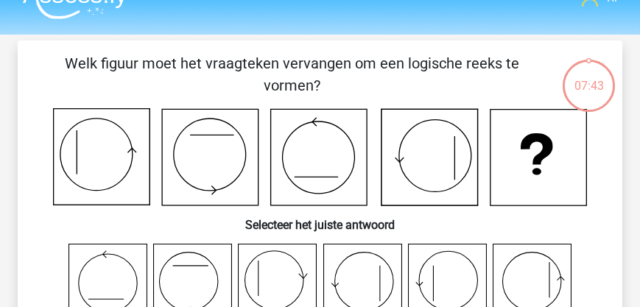
scroll to position [0, 0]
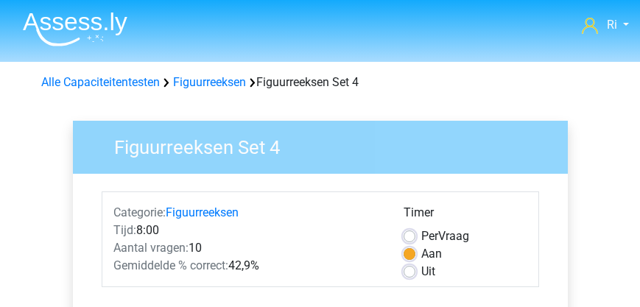
scroll to position [471, 0]
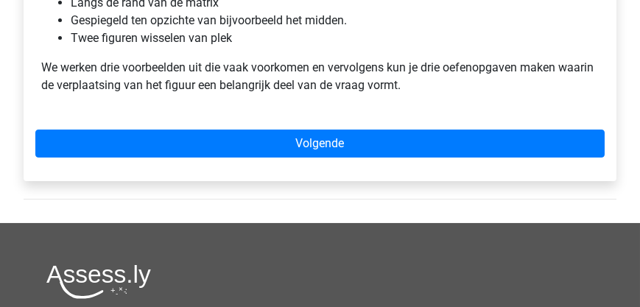
scroll to position [1135, 0]
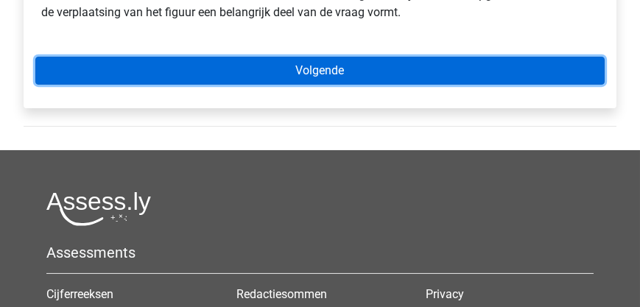
click at [281, 74] on link "Volgende" at bounding box center [319, 71] width 569 height 28
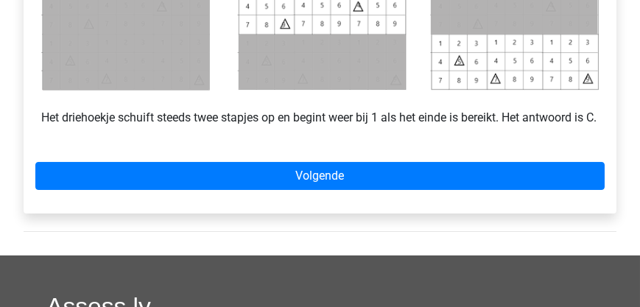
scroll to position [841, 0]
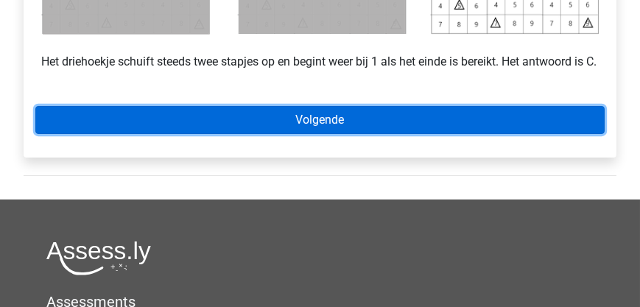
click at [298, 134] on link "Volgende" at bounding box center [319, 120] width 569 height 28
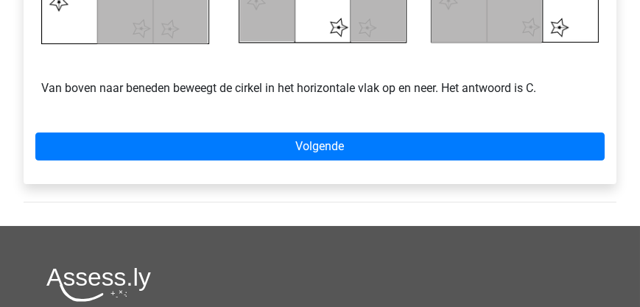
scroll to position [841, 0]
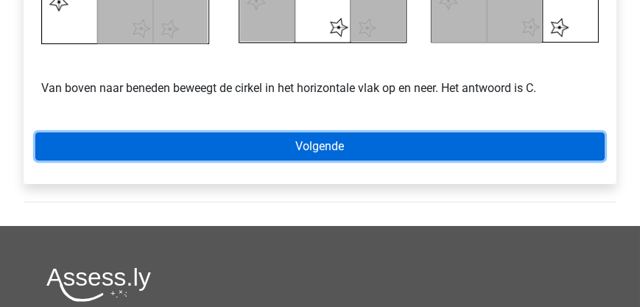
click at [273, 141] on link "Volgende" at bounding box center [319, 147] width 569 height 28
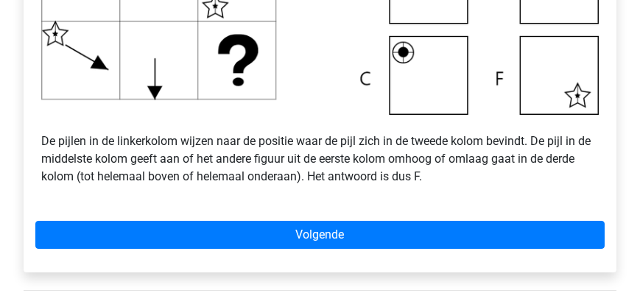
scroll to position [841, 0]
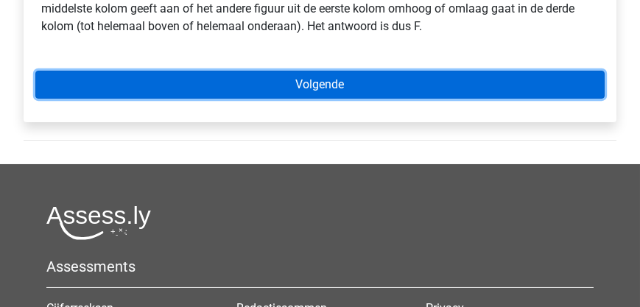
click at [300, 87] on link "Volgende" at bounding box center [319, 85] width 569 height 28
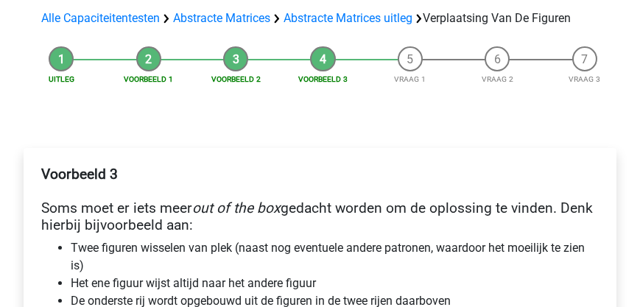
scroll to position [14, 0]
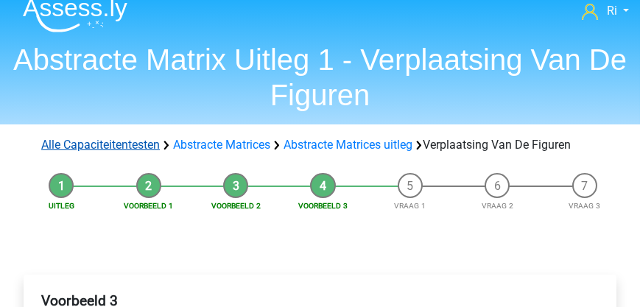
click at [118, 143] on link "Alle Capaciteitentesten" at bounding box center [100, 145] width 119 height 14
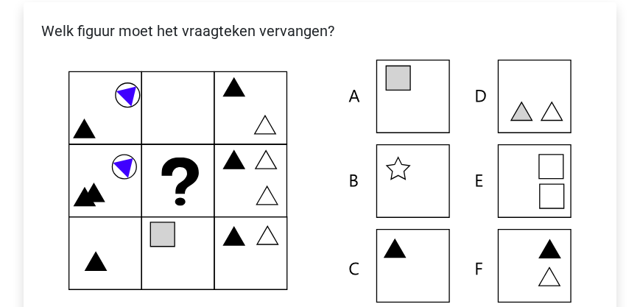
scroll to position [210, 0]
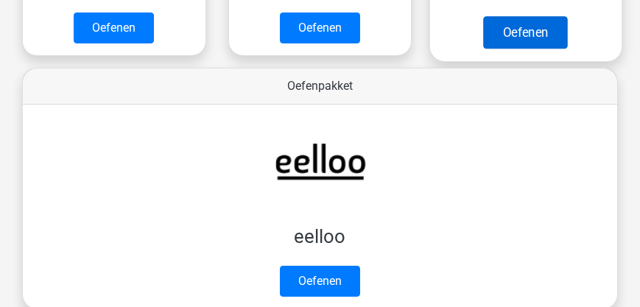
scroll to position [395, 0]
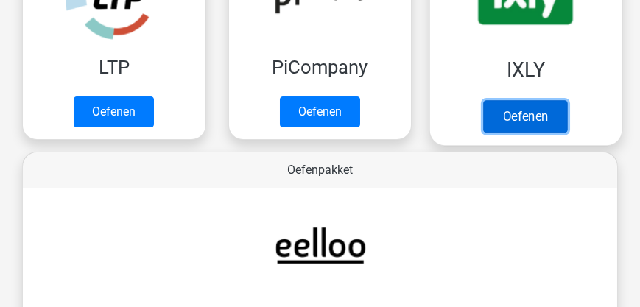
click at [517, 108] on link "Oefenen" at bounding box center [526, 116] width 84 height 32
